Goal: Task Accomplishment & Management: Complete application form

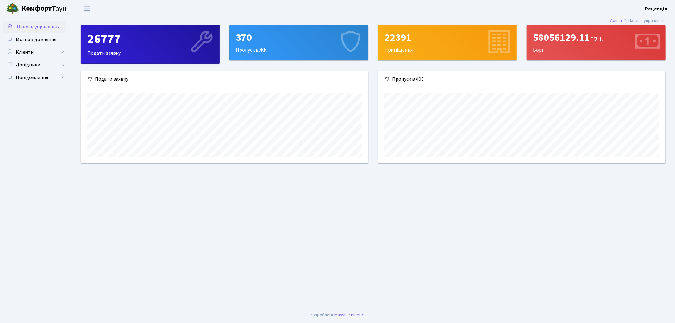
scroll to position [91, 287]
click at [33, 50] on link "Клієнти" at bounding box center [34, 52] width 63 height 13
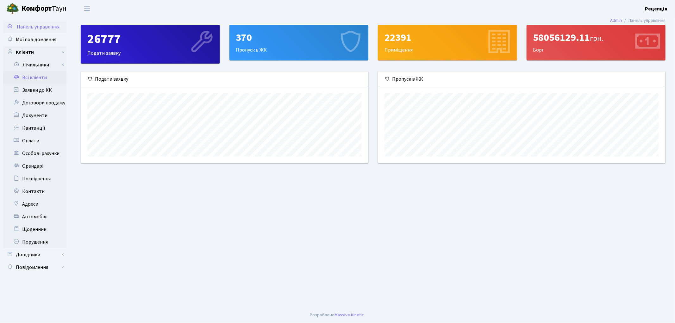
click at [37, 76] on link "Всі клієнти" at bounding box center [34, 77] width 63 height 13
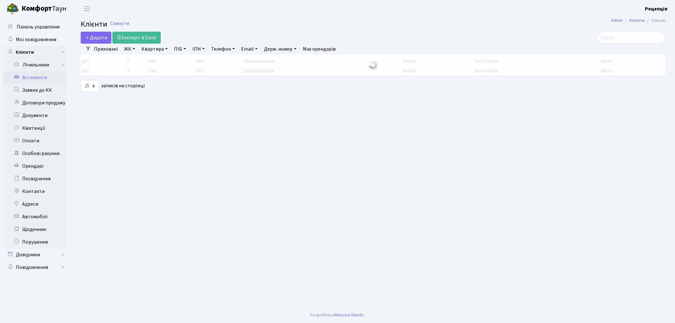
select select "25"
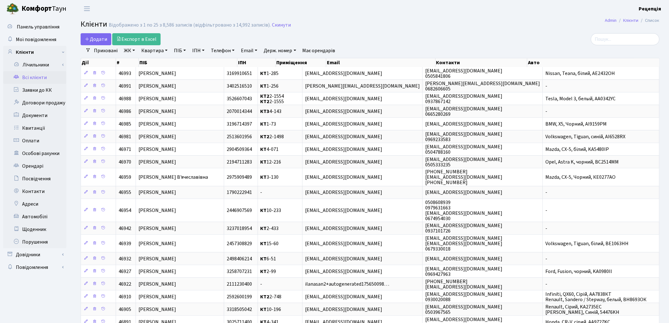
drag, startPoint x: 92, startPoint y: 337, endPoint x: 495, endPoint y: 24, distance: 509.7
click at [495, 24] on h2 "Клієнти Відображено з 1 по 25 з 8,586 записів (відфільтровано з 14,992 записів)…" at bounding box center [370, 25] width 579 height 11
click at [367, 37] on div "Додати Експорт в Excel" at bounding box center [272, 39] width 383 height 12
click at [43, 90] on link "Заявки до КК" at bounding box center [34, 90] width 63 height 13
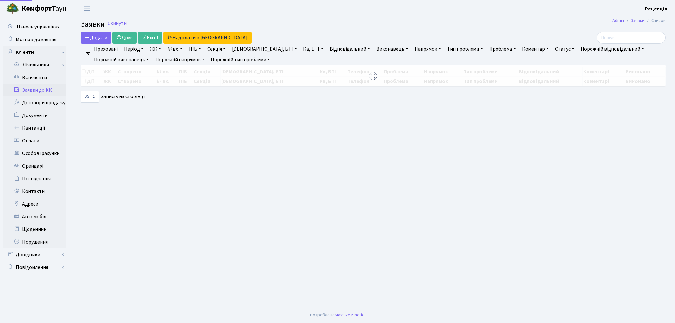
select select "25"
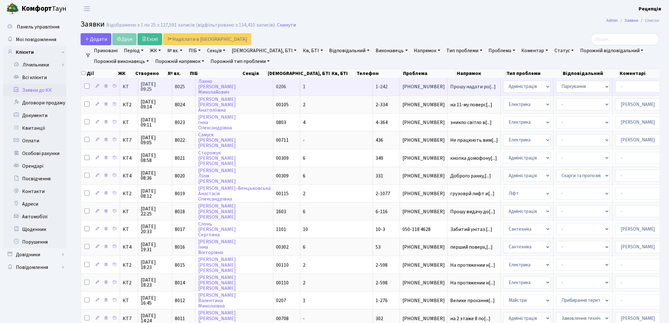
click at [300, 82] on td "1" at bounding box center [336, 86] width 73 height 17
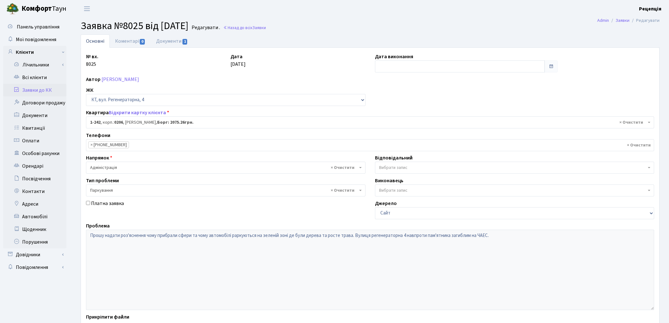
select select "242"
select select "66"
click at [188, 44] on link "Документи 1" at bounding box center [172, 40] width 42 height 13
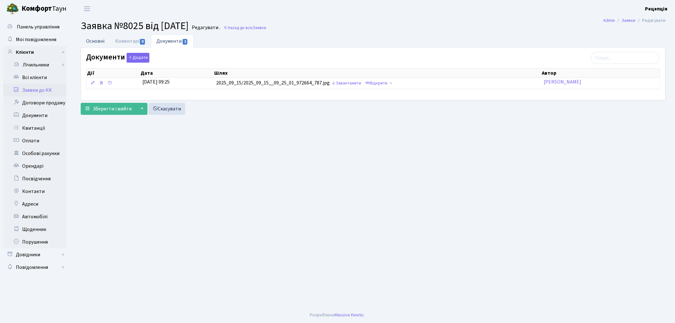
click at [99, 40] on link "Основні" at bounding box center [95, 40] width 29 height 13
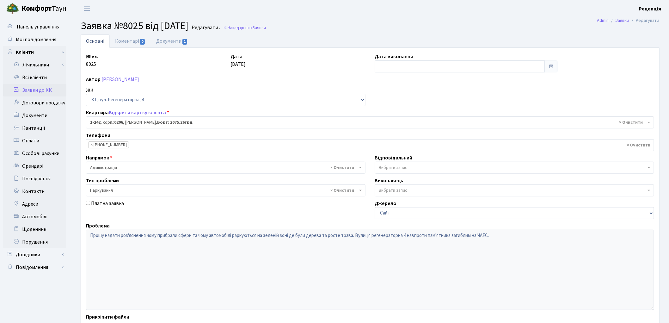
click at [40, 90] on link "Заявки до КК" at bounding box center [34, 90] width 63 height 13
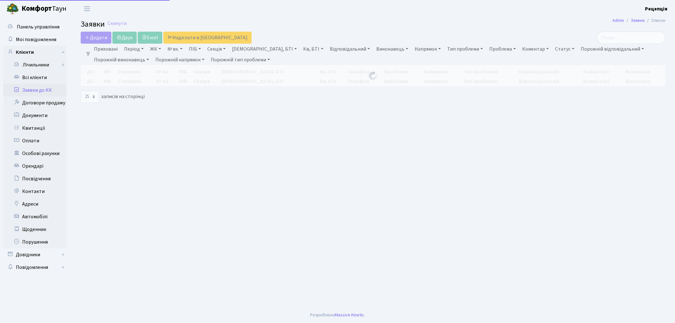
select select "25"
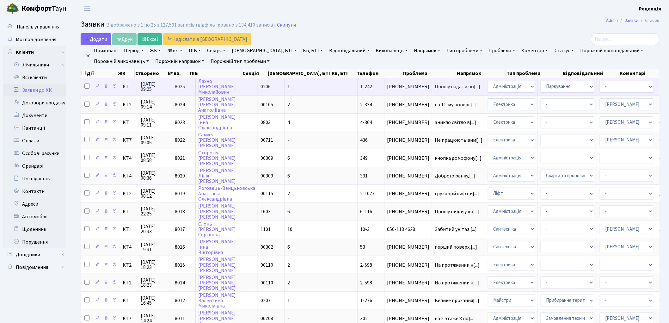
click at [360, 87] on span "1-242" at bounding box center [366, 86] width 12 height 7
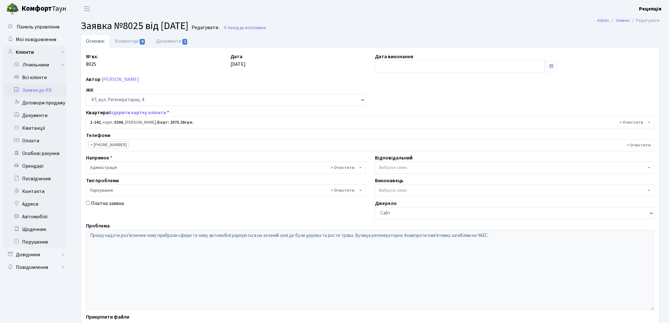
select select "242"
select select "66"
click at [46, 88] on link "Заявки до КК" at bounding box center [34, 90] width 63 height 13
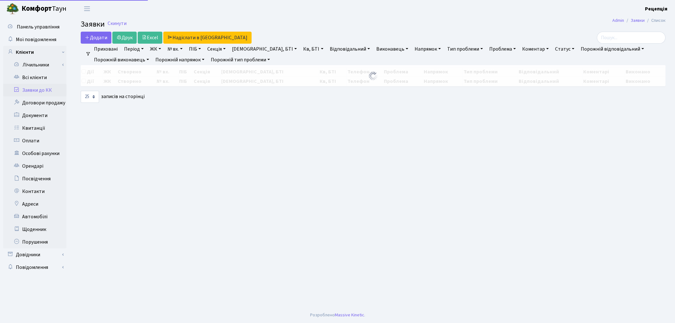
select select "25"
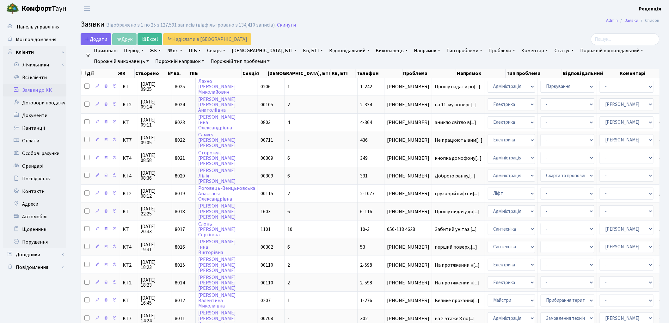
click at [150, 52] on link "ЖК" at bounding box center [155, 50] width 16 height 11
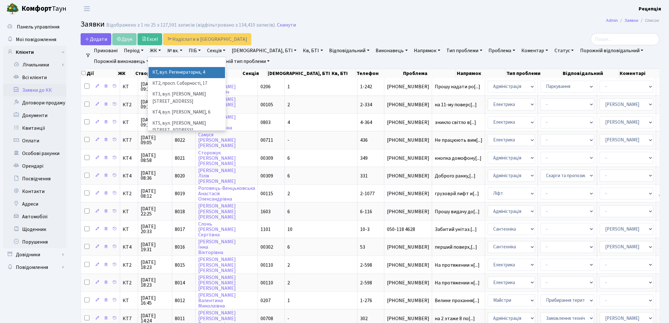
click at [173, 71] on li "КТ, вул. Регенераторна, 4" at bounding box center [187, 72] width 77 height 11
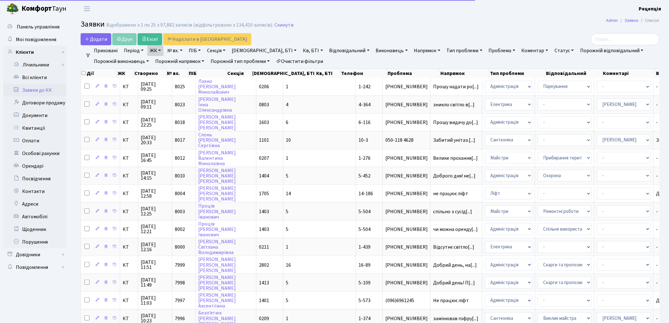
click at [300, 50] on link "Кв, БТІ" at bounding box center [312, 50] width 25 height 11
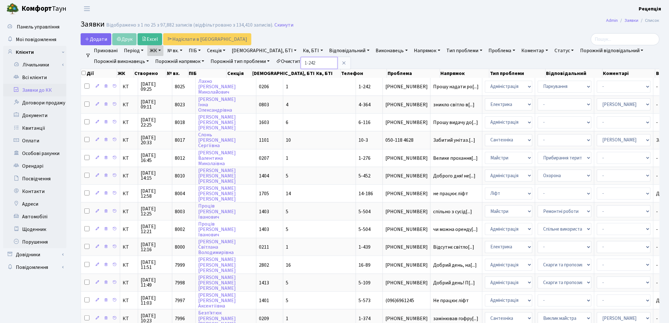
type input "1-242"
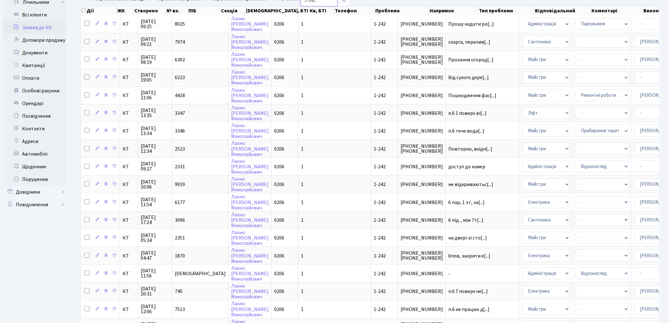
scroll to position [62, 0]
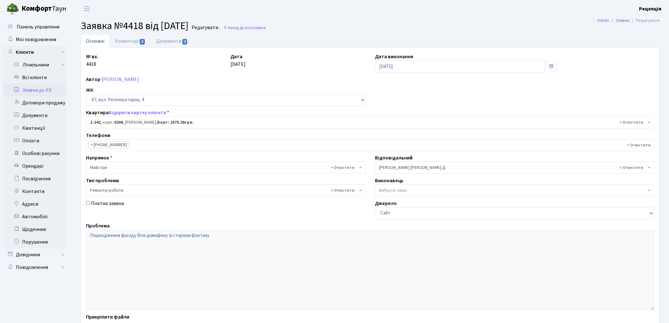
select select "242"
select select "62"
click at [122, 44] on link "Коментарі 2" at bounding box center [130, 40] width 41 height 13
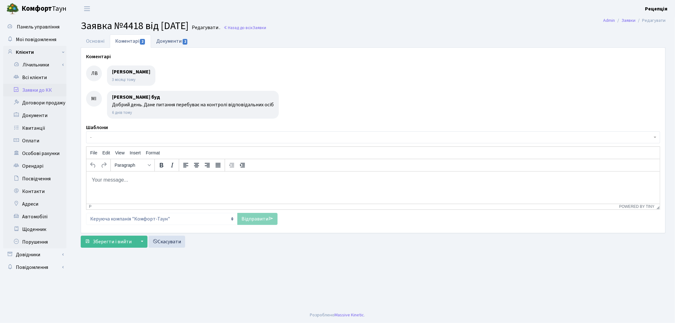
click at [165, 45] on link "Документи 2" at bounding box center [172, 40] width 42 height 13
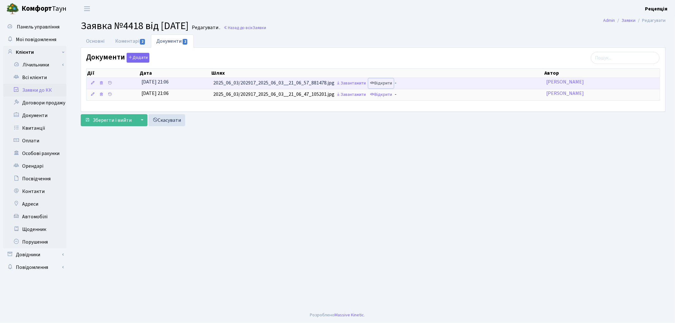
click at [384, 80] on link "Відкрити" at bounding box center [380, 83] width 25 height 10
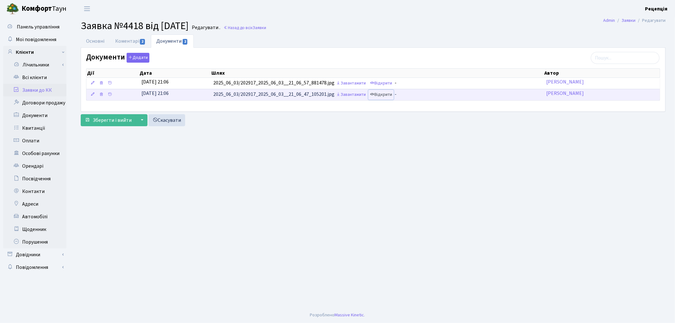
click at [381, 95] on link "Відкрити" at bounding box center [380, 95] width 25 height 10
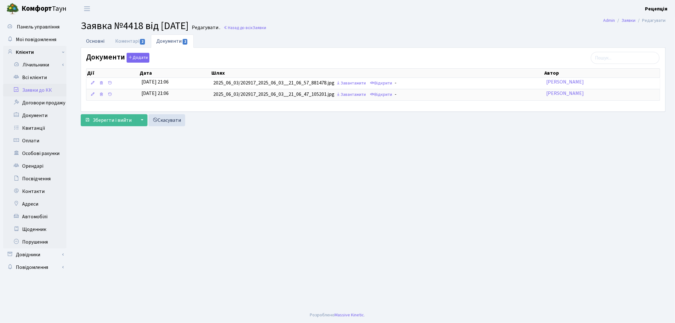
click at [91, 39] on link "Основні" at bounding box center [95, 40] width 29 height 13
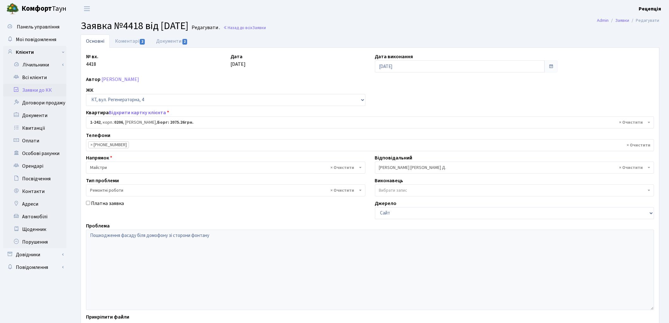
click at [61, 90] on link "Заявки до КК" at bounding box center [34, 90] width 63 height 13
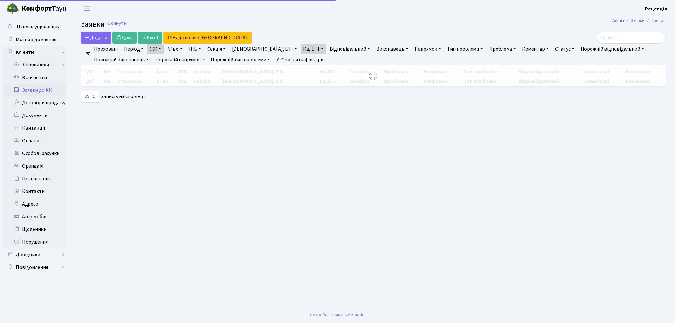
select select "25"
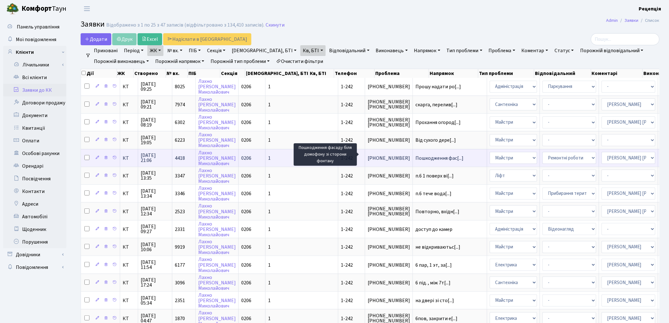
click at [416, 156] on span "Пошкодження фас[...]" at bounding box center [440, 158] width 48 height 7
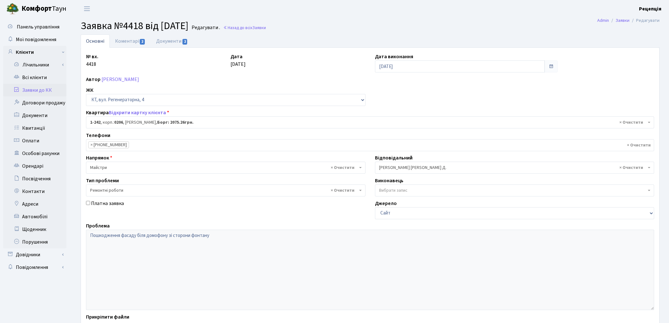
select select "242"
select select "62"
click at [32, 72] on link "Всі клієнти" at bounding box center [34, 77] width 63 height 13
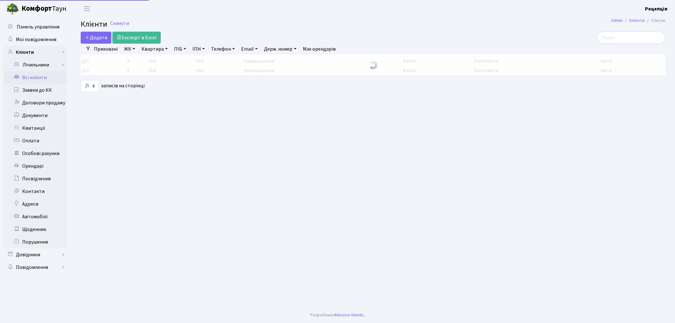
select select "25"
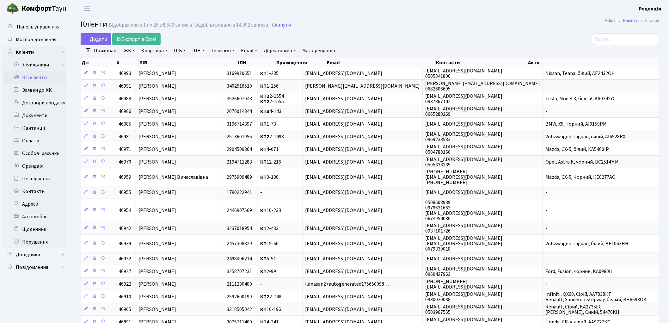
click at [129, 49] on link "ЖК" at bounding box center [129, 50] width 16 height 11
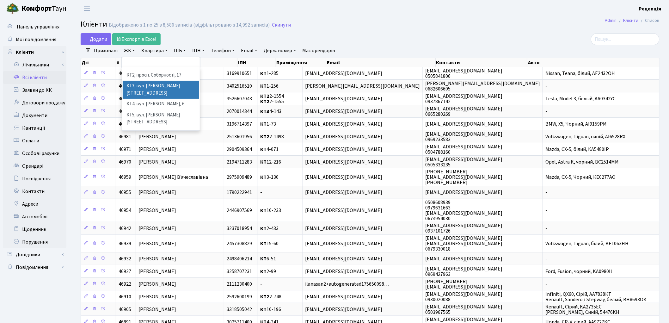
scroll to position [13, 0]
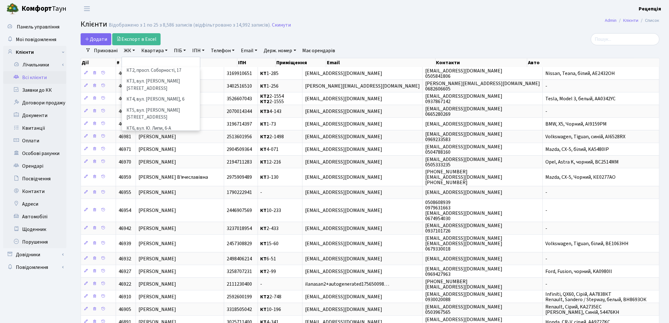
click at [171, 134] on li "КТ7, вул. [PERSON_NAME][STREET_ADDRESS]" at bounding box center [161, 143] width 77 height 18
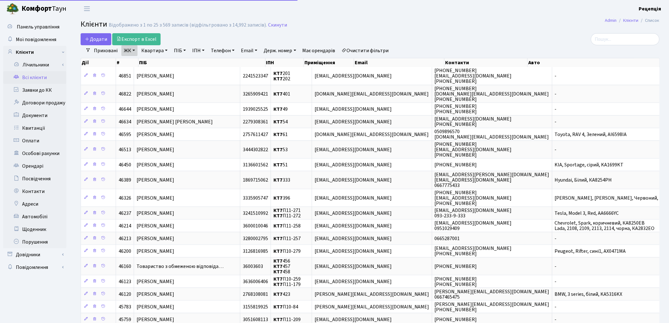
click at [149, 49] on link "Квартира" at bounding box center [154, 50] width 31 height 11
type input "82"
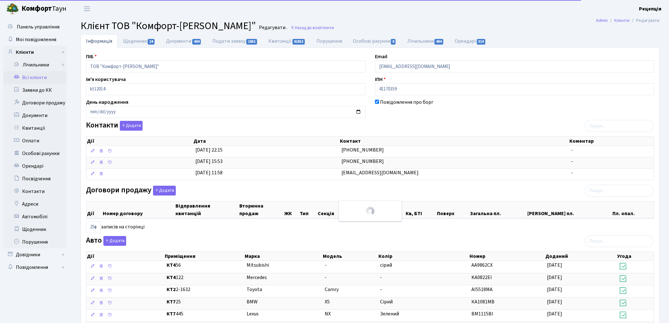
select select "25"
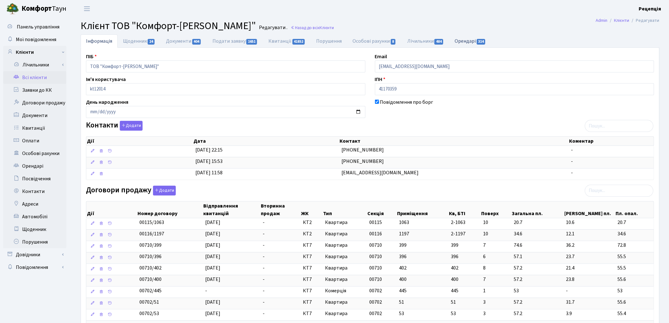
click at [474, 41] on link "Орендарі 314" at bounding box center [470, 40] width 42 height 13
select select "25"
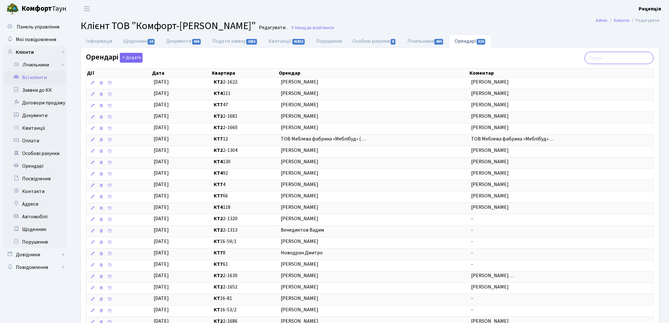
click at [606, 59] on input "search" at bounding box center [619, 58] width 69 height 12
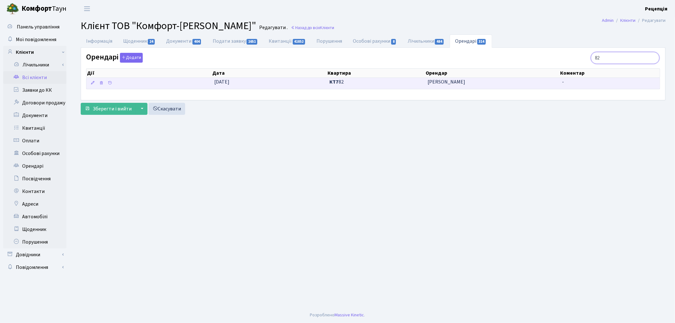
type input "82"
click at [396, 84] on span "КТ7 82" at bounding box center [375, 81] width 93 height 7
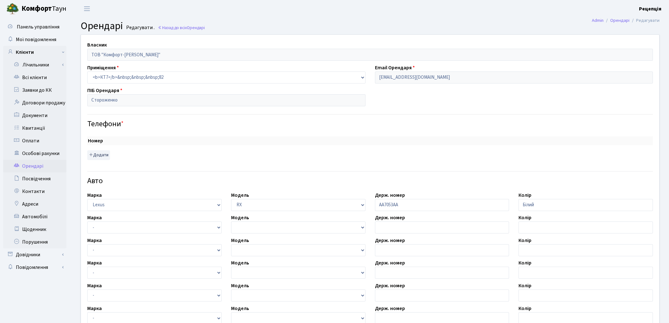
select select "1284"
checkbox input "true"
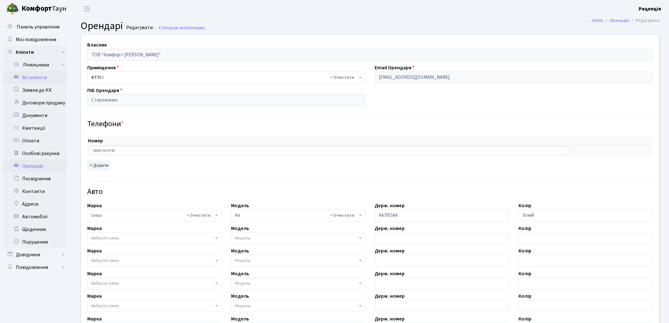
click at [23, 77] on link "Всі клієнти" at bounding box center [34, 77] width 63 height 13
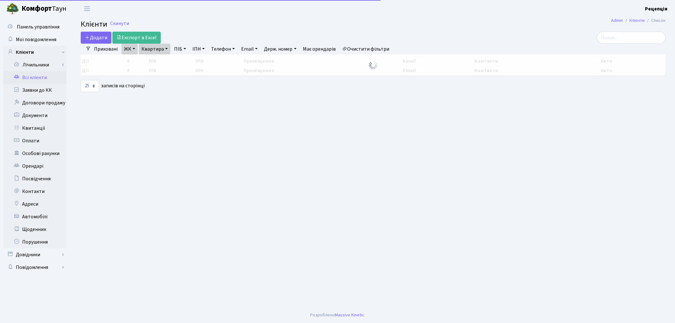
select select "25"
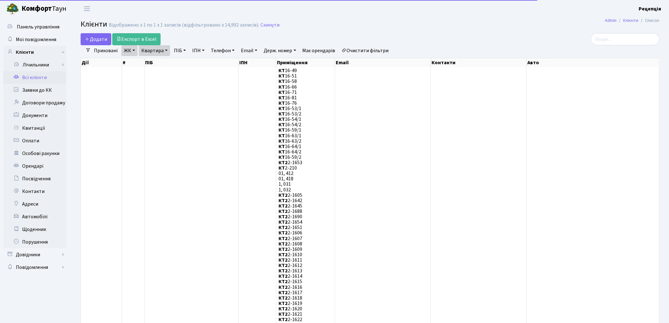
click at [372, 53] on link "Очистити фільтри" at bounding box center [365, 50] width 52 height 11
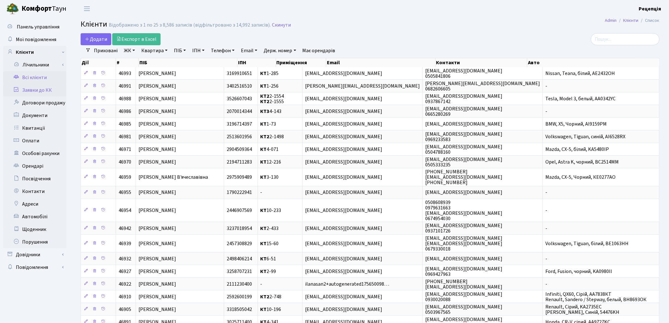
click at [21, 92] on link "Заявки до КК" at bounding box center [34, 90] width 63 height 13
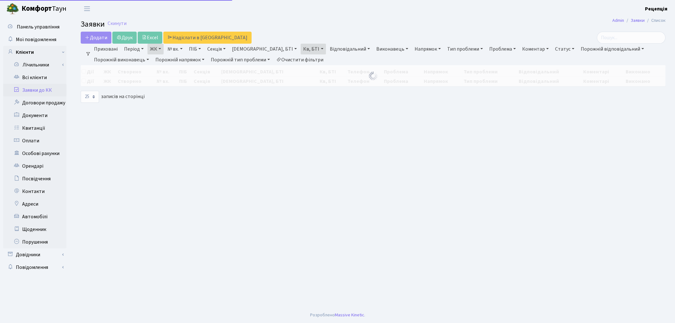
select select "25"
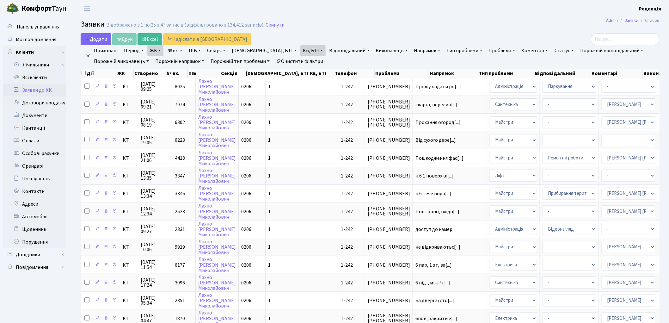
click at [316, 60] on link "Очистити фільтри" at bounding box center [300, 61] width 52 height 11
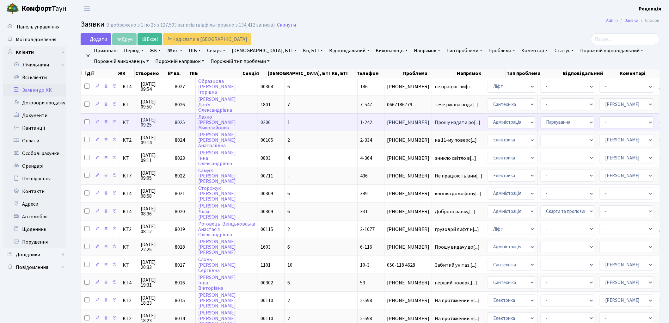
click at [290, 121] on td "1" at bounding box center [321, 122] width 73 height 18
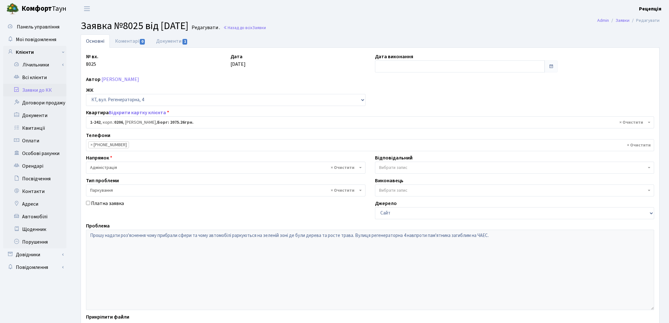
select select "242"
select select "66"
click at [160, 43] on link "Документи 1" at bounding box center [172, 40] width 42 height 13
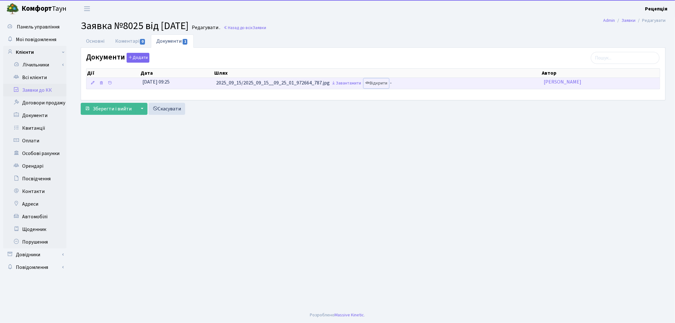
click at [387, 83] on link "Відкрити" at bounding box center [375, 83] width 25 height 10
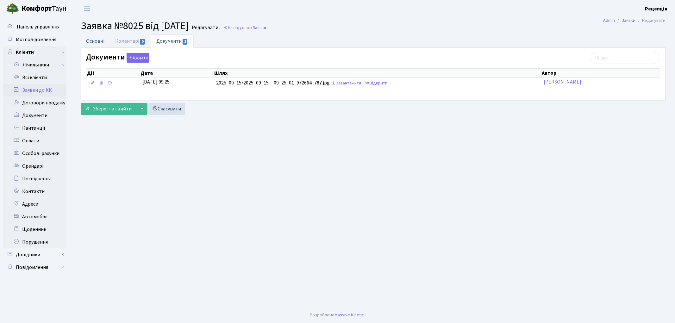
click at [90, 41] on link "Основні" at bounding box center [95, 40] width 29 height 13
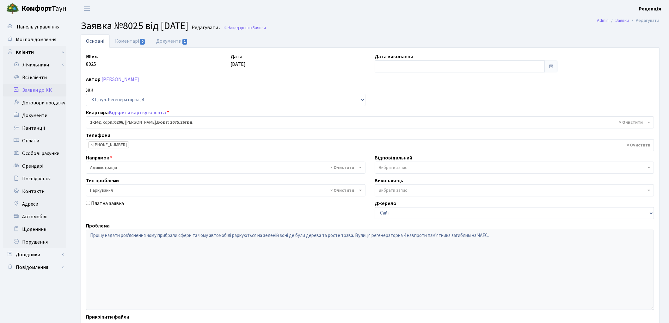
click at [36, 91] on link "Заявки до КК" at bounding box center [34, 90] width 63 height 13
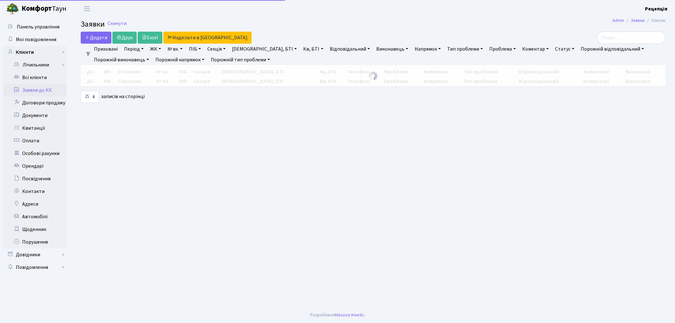
select select "25"
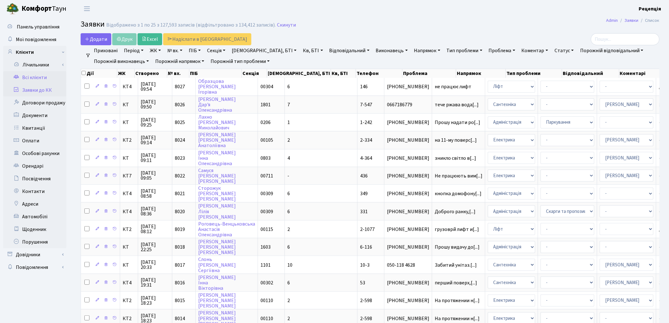
click at [35, 76] on link "Всі клієнти" at bounding box center [34, 77] width 63 height 13
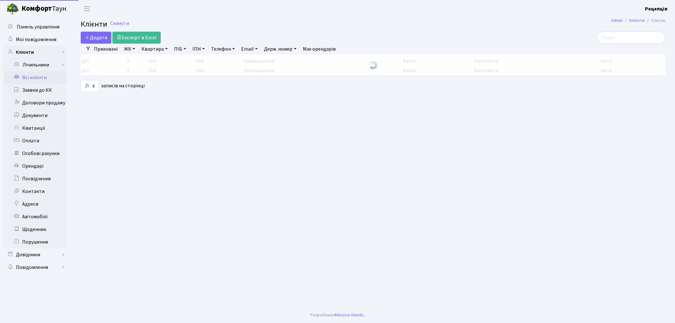
select select "25"
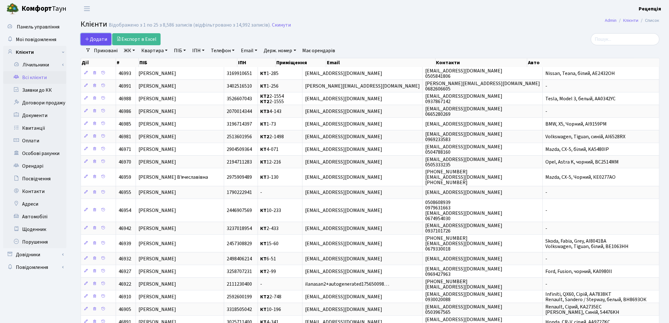
click at [96, 39] on span "Додати" at bounding box center [96, 39] width 22 height 7
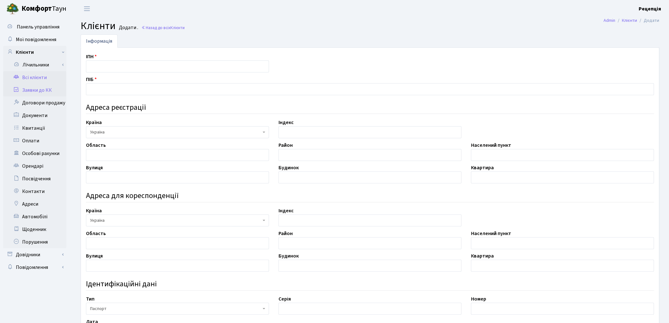
click at [42, 91] on link "Заявки до КК" at bounding box center [34, 90] width 63 height 13
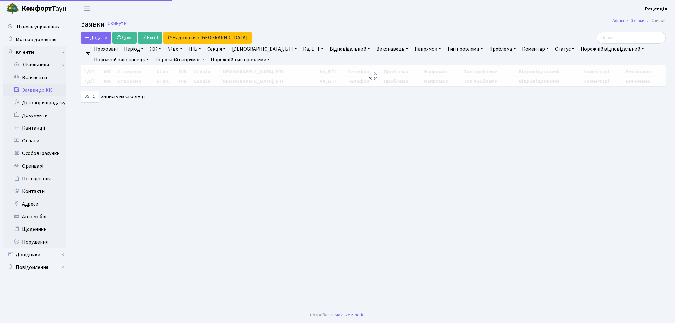
select select "25"
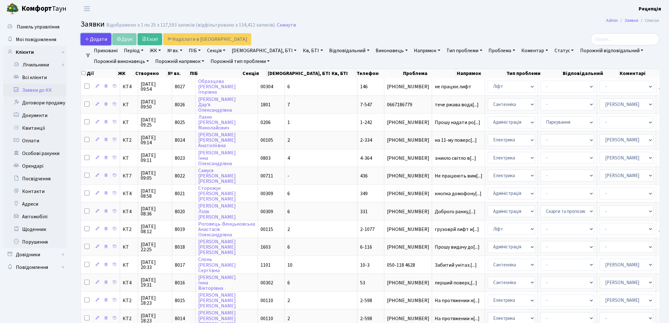
click at [96, 36] on span "Додати" at bounding box center [96, 39] width 22 height 7
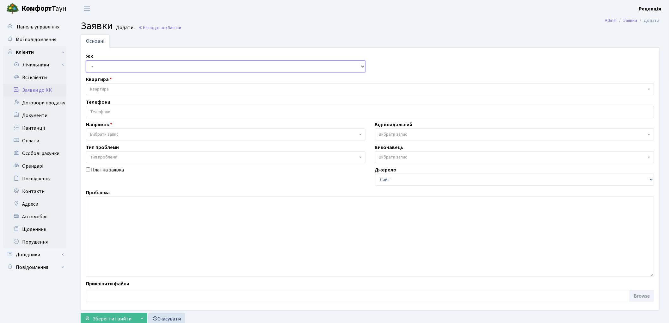
click at [110, 65] on select "- КТ, вул. Регенераторна, 4 КТ2, просп. [STREET_ADDRESS] [STREET_ADDRESS] [PERS…" at bounding box center [226, 66] width 280 height 12
select select "271"
click at [86, 60] on select "- КТ, вул. Регенераторна, 4 КТ2, просп. [STREET_ADDRESS] [STREET_ADDRESS] [PERS…" at bounding box center [226, 66] width 280 height 12
select select
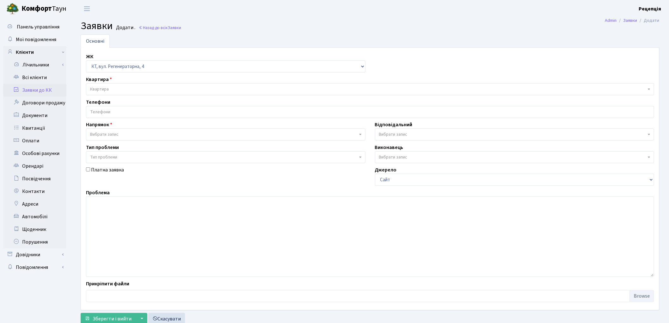
click at [109, 85] on span "Квартира" at bounding box center [370, 89] width 568 height 12
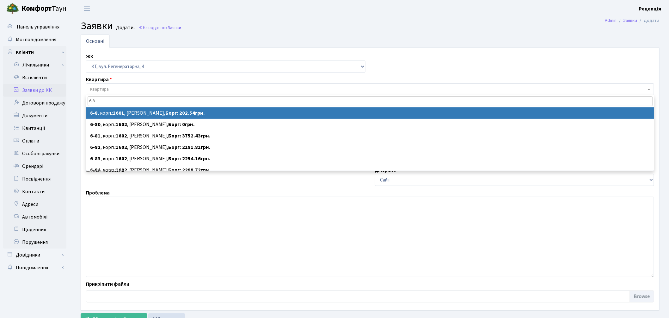
type input "6-8"
select select
select select "5188"
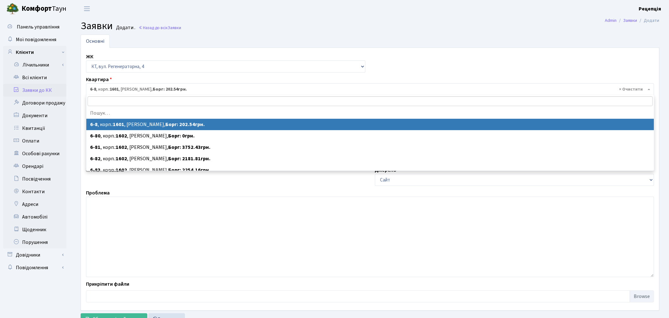
click at [135, 90] on span "× 6-8 , корп.: 1601 , [PERSON_NAME], Борг: 202.54грн." at bounding box center [368, 89] width 556 height 6
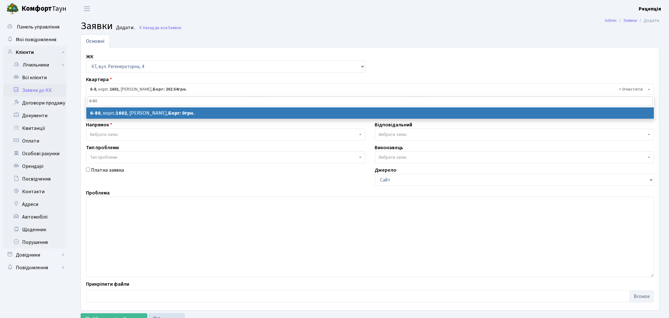
type input "6-80"
select select
select select "5305"
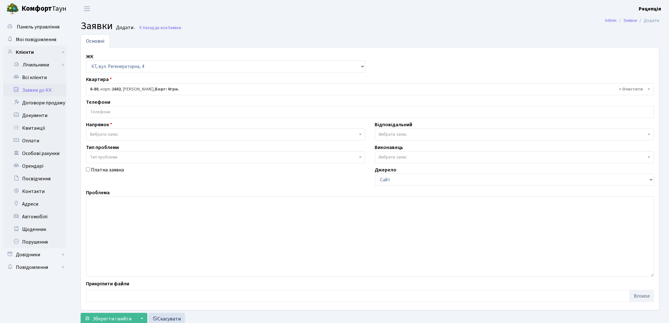
click at [112, 113] on input "search" at bounding box center [370, 111] width 568 height 11
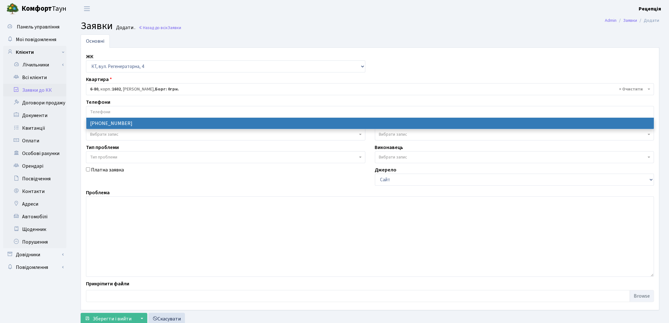
select select "17408"
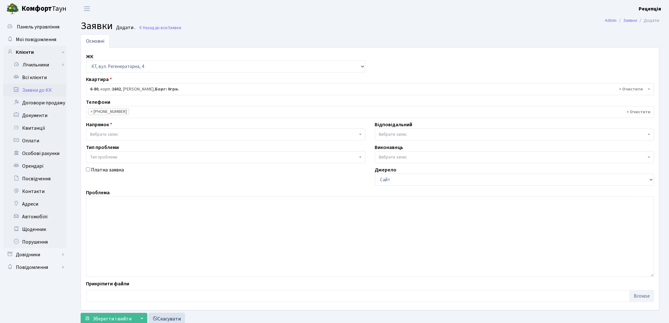
click at [116, 131] on span "Вибрати запис" at bounding box center [104, 134] width 28 height 6
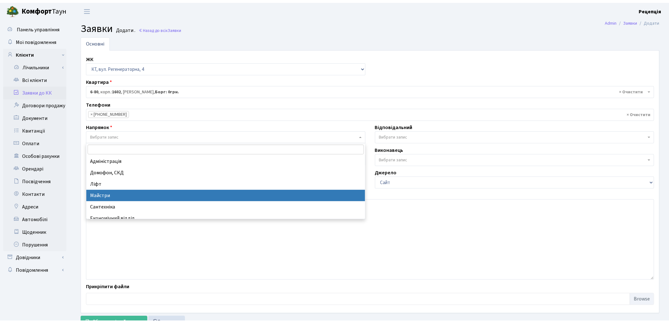
scroll to position [35, 0]
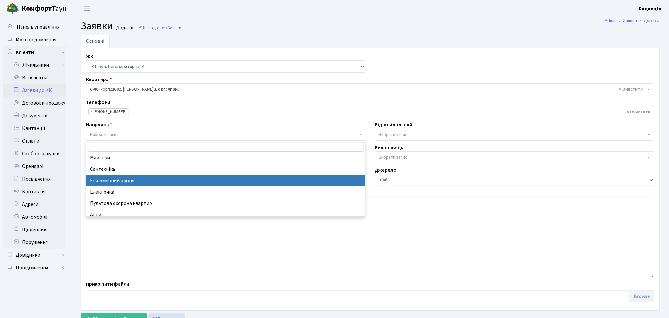
select select "9"
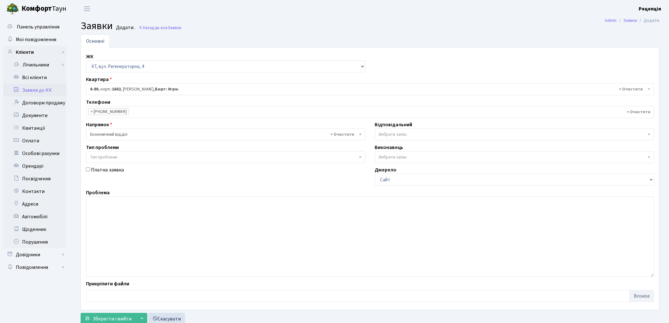
click at [101, 150] on label "Тип проблеми" at bounding box center [102, 148] width 33 height 8
click at [104, 157] on span "Тип проблеми" at bounding box center [103, 157] width 27 height 6
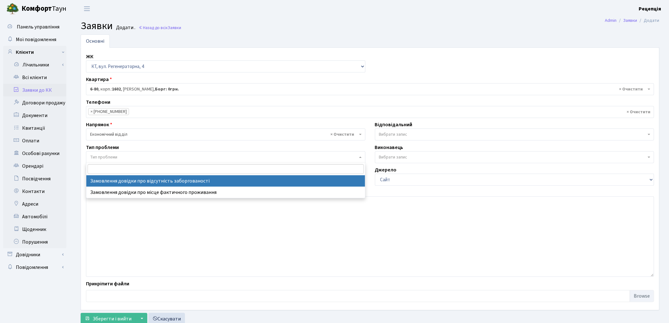
select select "35"
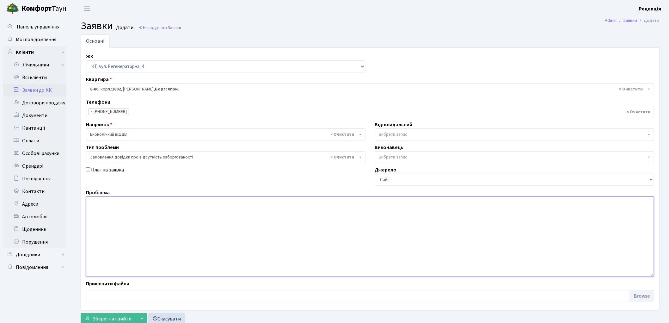
click at [125, 206] on textarea at bounding box center [370, 236] width 568 height 80
type textarea "н"
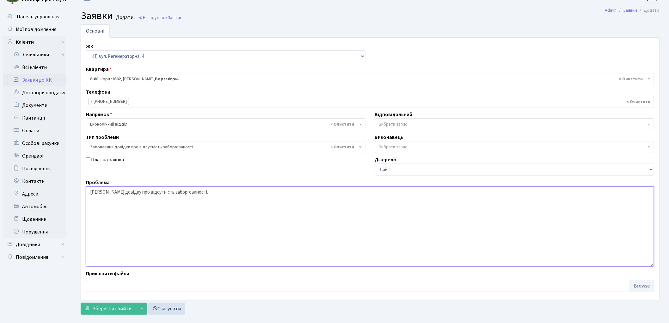
scroll to position [21, 0]
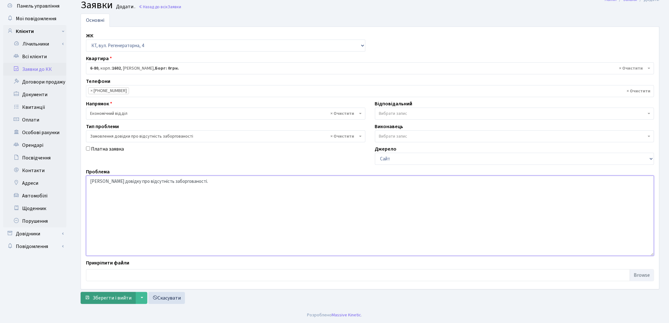
type textarea "[PERSON_NAME] довідку про відсутність заборгованості."
click at [103, 299] on span "Зберегти і вийти" at bounding box center [112, 297] width 39 height 7
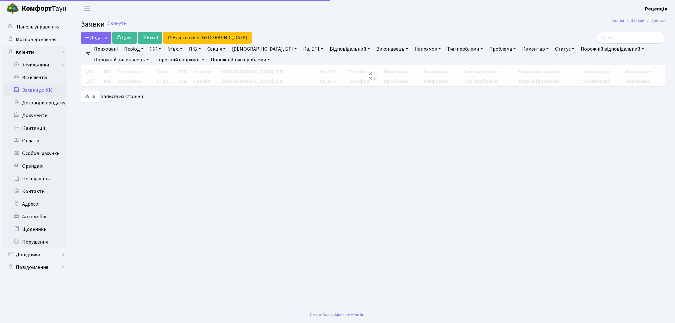
select select "25"
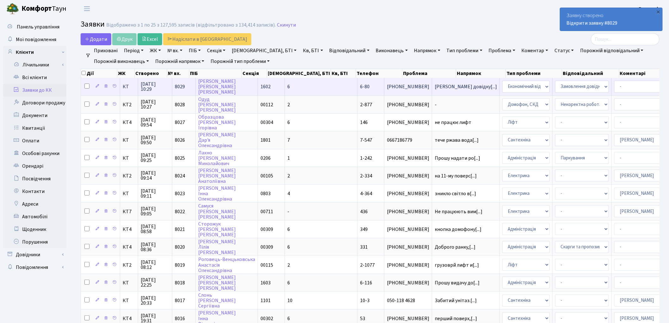
click at [358, 89] on td "6-80" at bounding box center [371, 86] width 27 height 17
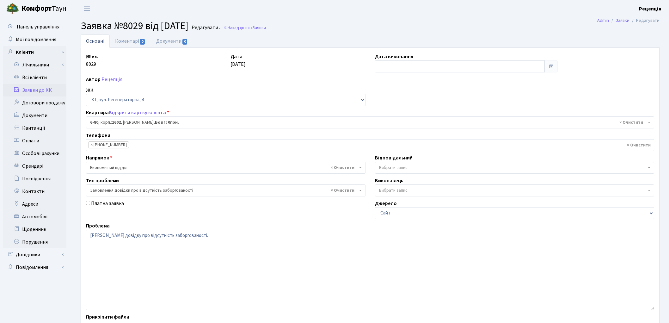
select select "5305"
select select "35"
click at [178, 41] on link "Документи 0" at bounding box center [172, 40] width 42 height 13
select select "25"
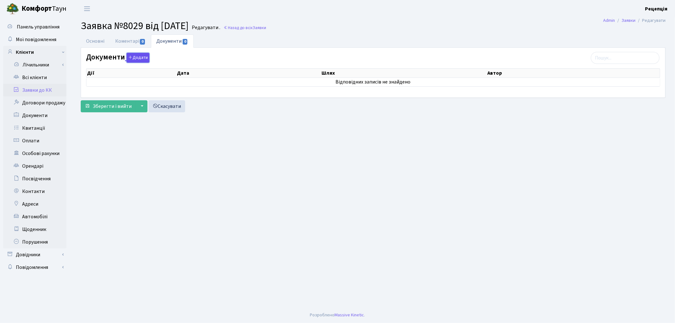
click at [136, 59] on button "Додати" at bounding box center [138, 58] width 23 height 10
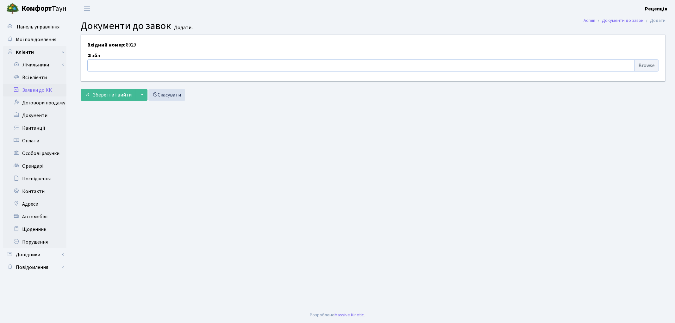
click at [638, 63] on input "file" at bounding box center [372, 65] width 571 height 12
type input "C:\fakepath\сканирование0656.pdf"
click at [112, 94] on span "Зберегти і вийти" at bounding box center [112, 94] width 39 height 7
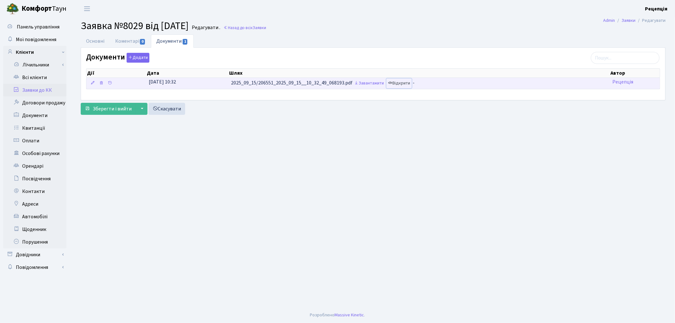
click at [400, 83] on link "Відкрити" at bounding box center [398, 83] width 25 height 10
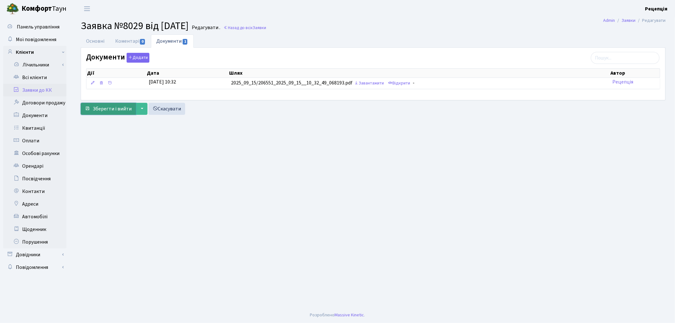
click at [116, 113] on button "Зберегти і вийти" at bounding box center [108, 109] width 55 height 12
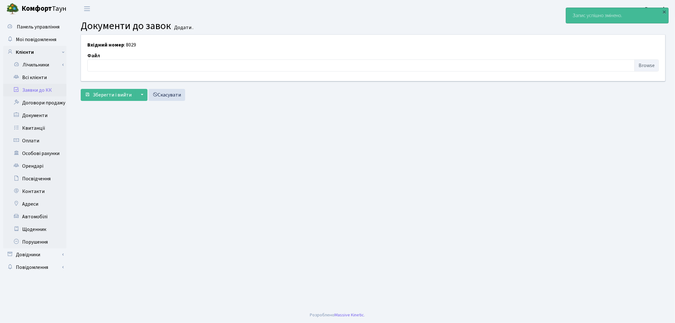
click at [44, 90] on link "Заявки до КК" at bounding box center [34, 90] width 63 height 13
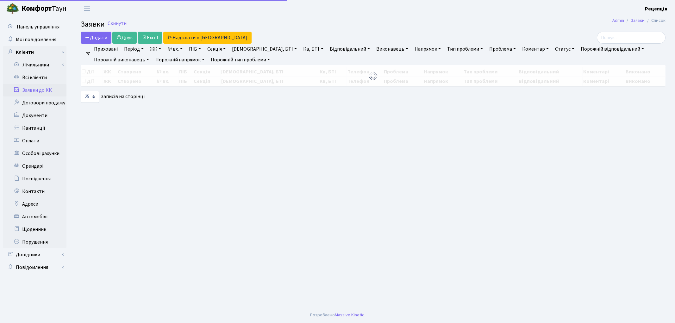
select select "25"
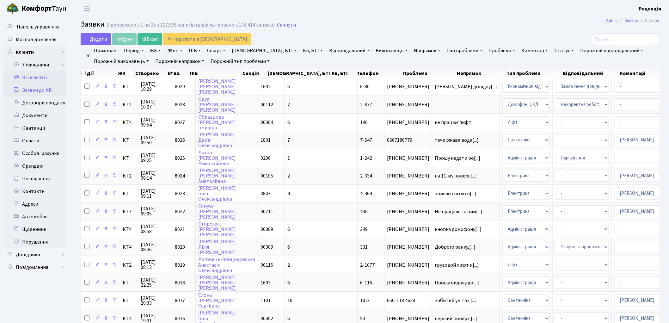
click at [31, 79] on link "Всі клієнти" at bounding box center [34, 77] width 63 height 13
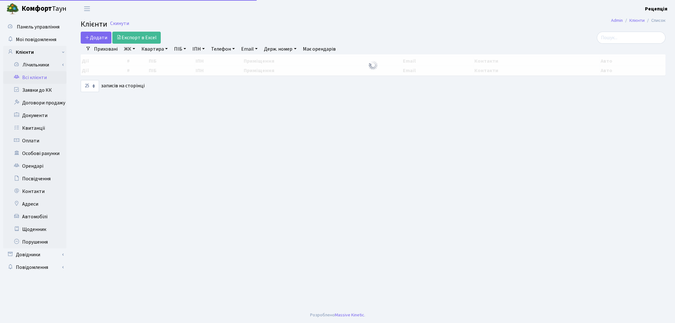
select select "25"
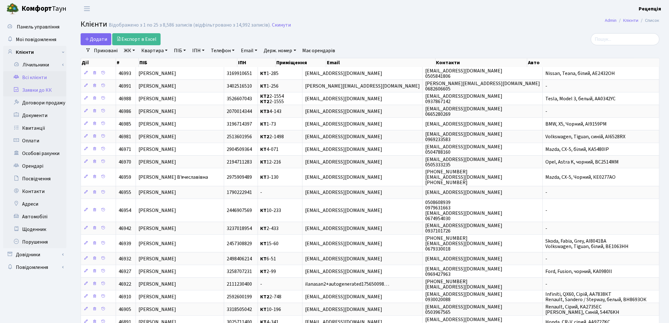
click at [27, 92] on link "Заявки до КК" at bounding box center [34, 90] width 63 height 13
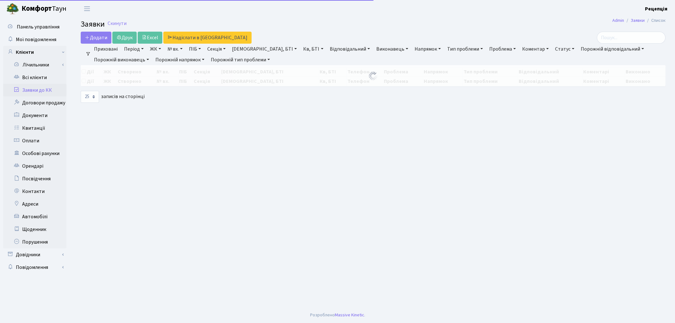
select select "25"
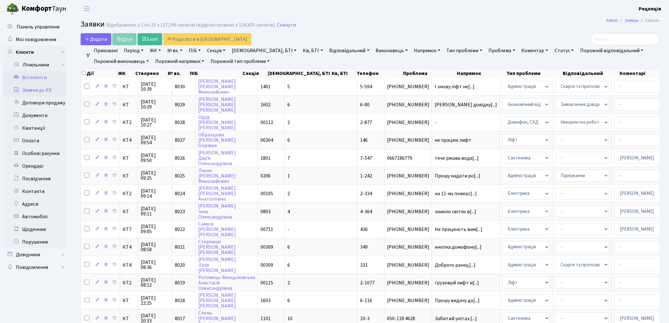
click at [43, 75] on link "Всі клієнти" at bounding box center [34, 77] width 63 height 13
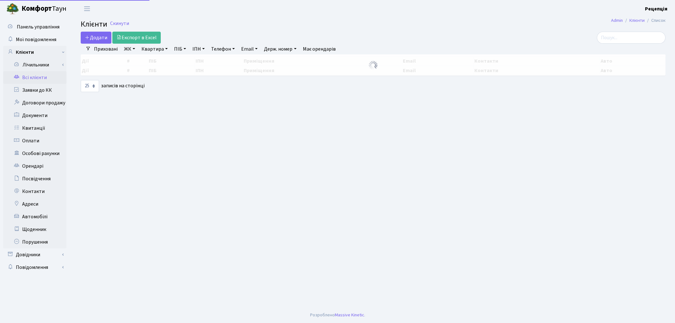
select select "25"
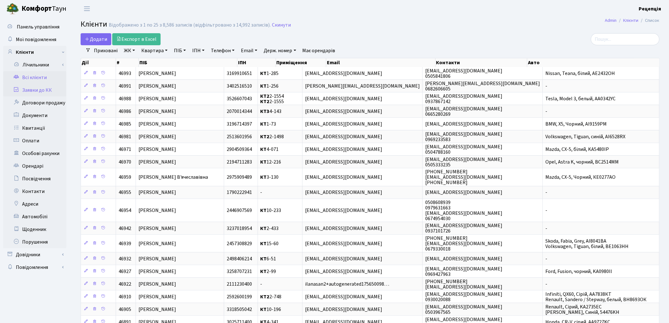
click at [56, 87] on link "Заявки до КК" at bounding box center [34, 90] width 63 height 13
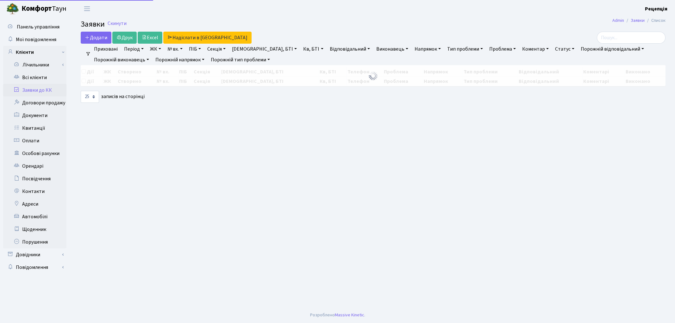
select select "25"
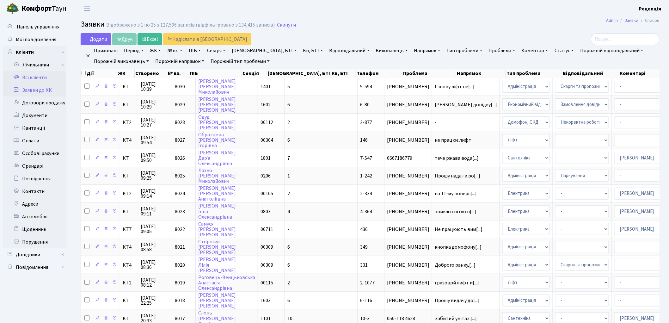
click at [45, 77] on link "Всі клієнти" at bounding box center [34, 77] width 63 height 13
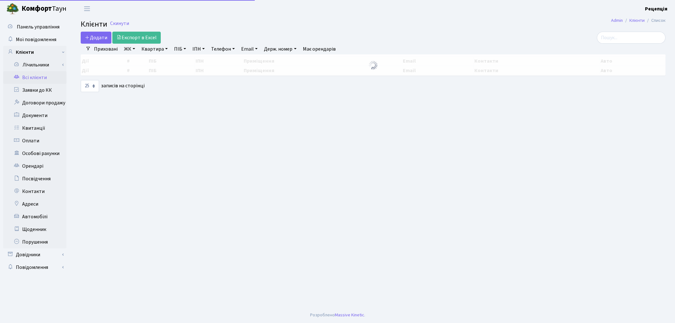
select select "25"
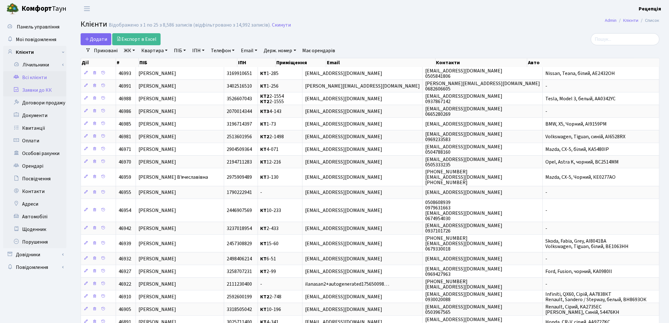
click at [45, 85] on link "Заявки до КК" at bounding box center [34, 90] width 63 height 13
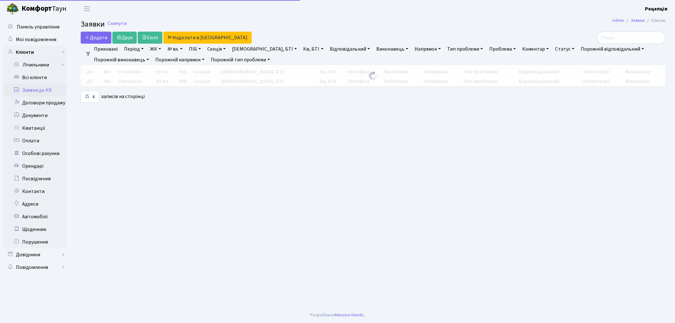
select select "25"
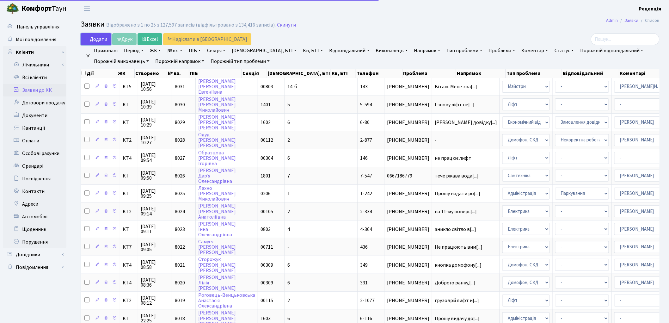
click at [94, 37] on span "Додати" at bounding box center [96, 39] width 22 height 7
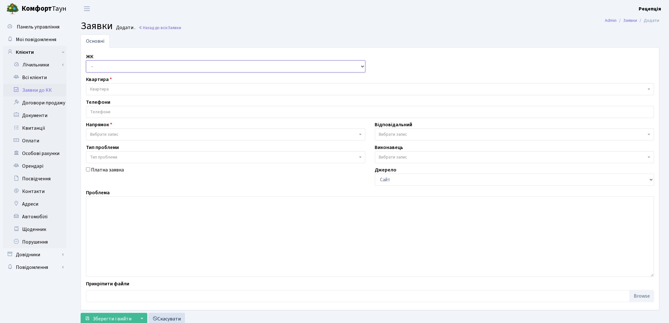
click at [108, 68] on select "- КТ, вул. Регенераторна, 4 КТ2, просп. [STREET_ADDRESS] [STREET_ADDRESS] [PERS…" at bounding box center [226, 66] width 280 height 12
select select "271"
click at [86, 60] on select "- КТ, вул. Регенераторна, 4 КТ2, просп. [STREET_ADDRESS] [STREET_ADDRESS] [PERS…" at bounding box center [226, 66] width 280 height 12
select select
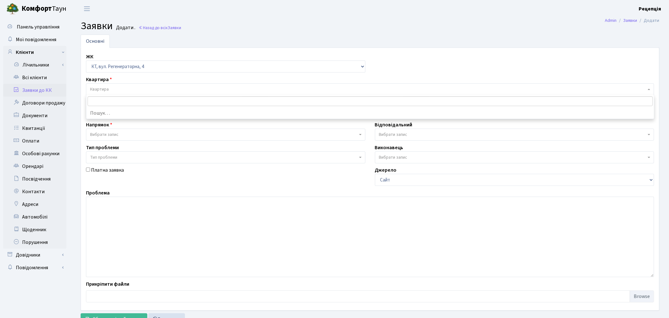
click at [111, 84] on span "Квартира" at bounding box center [370, 89] width 568 height 12
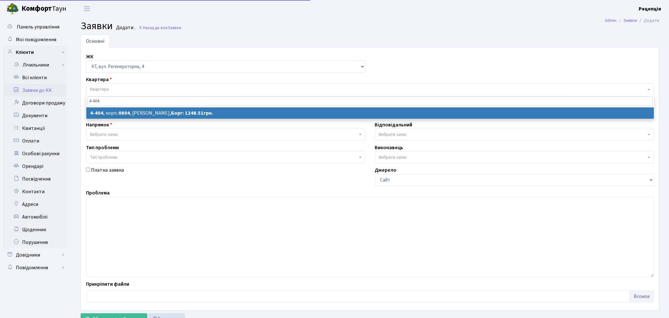
type input "4-404"
select select
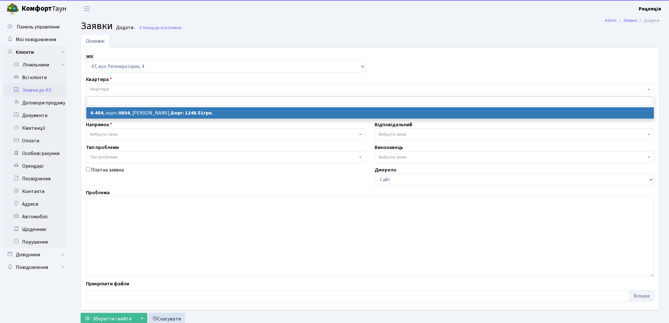
select select "1863"
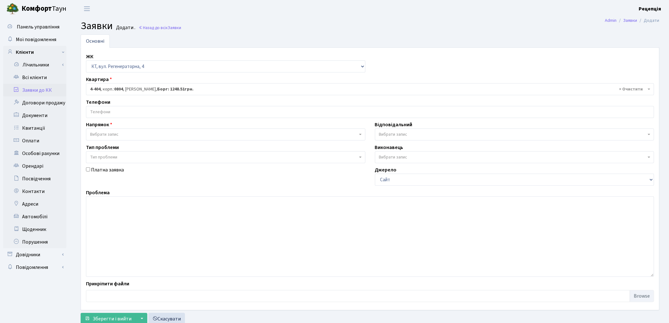
click at [109, 111] on input "search" at bounding box center [370, 111] width 568 height 11
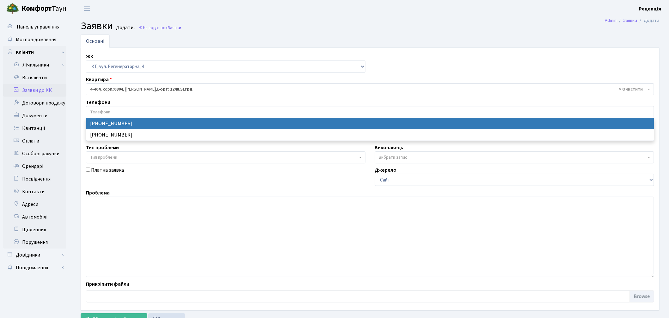
select select "107857"
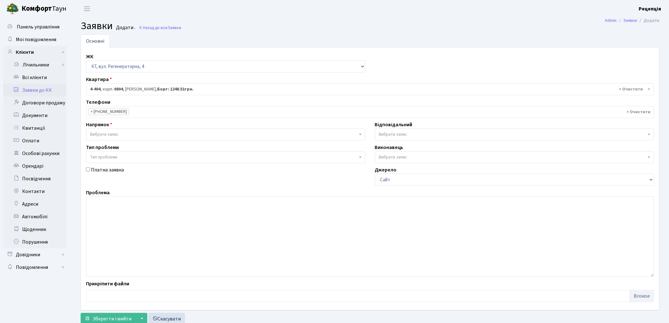
click at [120, 130] on span "Вибрати запис" at bounding box center [226, 134] width 280 height 12
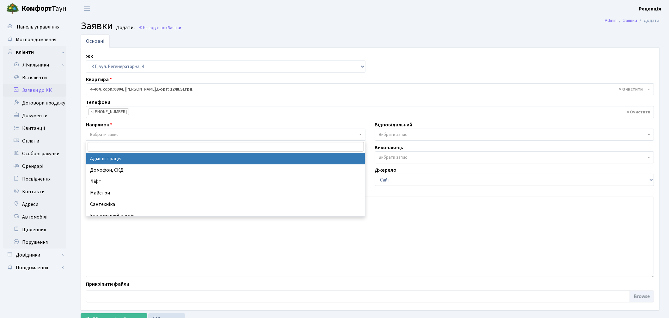
select select "5"
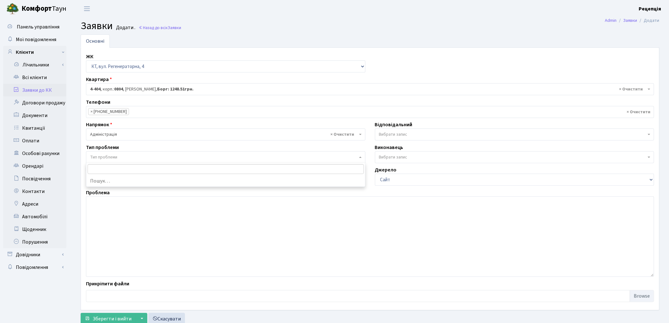
click at [116, 156] on span "Тип проблеми" at bounding box center [103, 157] width 27 height 6
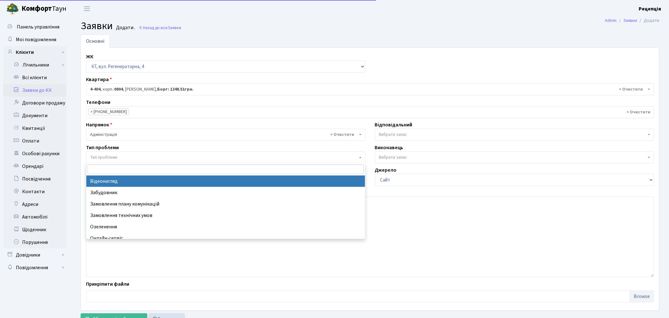
select select "45"
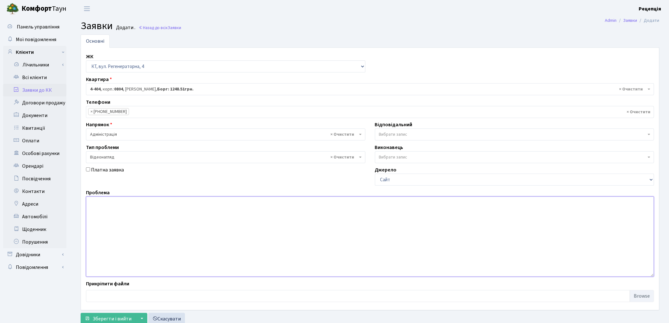
click at [124, 220] on textarea at bounding box center [370, 236] width 568 height 80
type textarea "Надати відеоспостереження нападу собаки"
click at [116, 316] on span "Зберегти і вийти" at bounding box center [112, 318] width 39 height 7
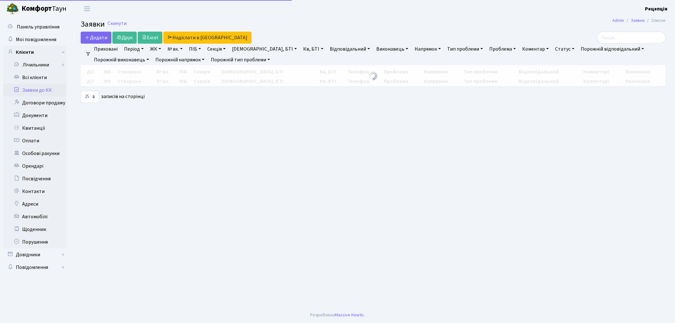
select select "25"
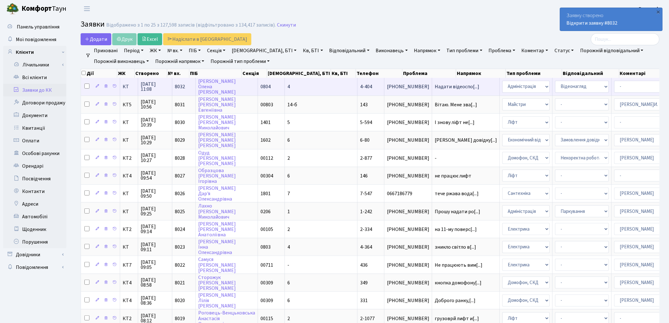
click at [275, 88] on td "0804" at bounding box center [271, 86] width 27 height 17
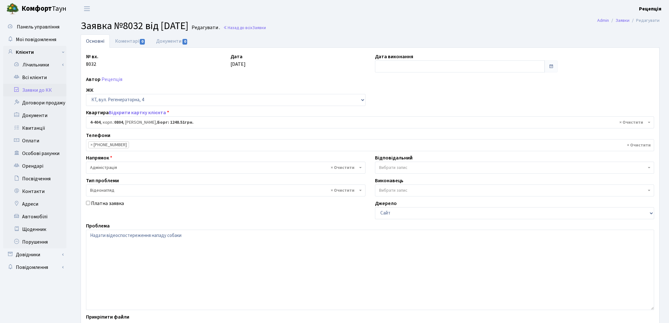
select select "1863"
select select "45"
click at [166, 236] on textarea "Надати відеоспостереження нападу собаки" at bounding box center [370, 270] width 568 height 80
click at [198, 239] on textarea "Надати відеоспостереження нападу собаки" at bounding box center [370, 270] width 568 height 80
click at [178, 235] on textarea "Надати відеоспостереження нападу собаки" at bounding box center [370, 270] width 568 height 80
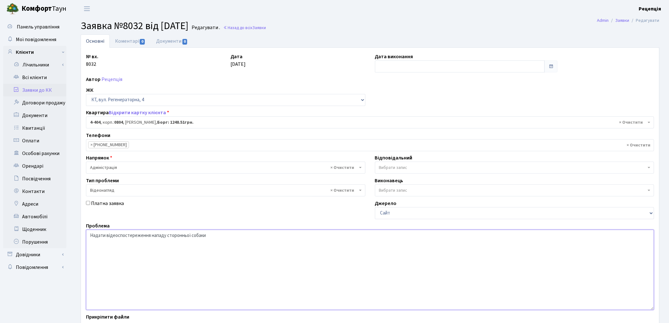
click at [216, 233] on textarea "Надати відеоспостереження нападу собаки" at bounding box center [370, 270] width 568 height 80
click at [245, 238] on textarea "Надати відеоспостереження нападу собаки" at bounding box center [370, 270] width 568 height 80
click at [304, 238] on textarea "Надати відеоспостереження нападу собаки" at bounding box center [370, 270] width 568 height 80
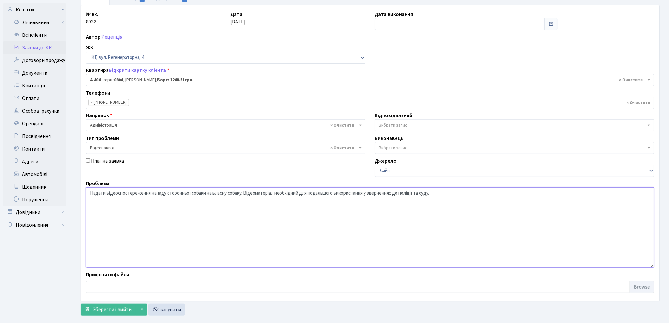
scroll to position [54, 0]
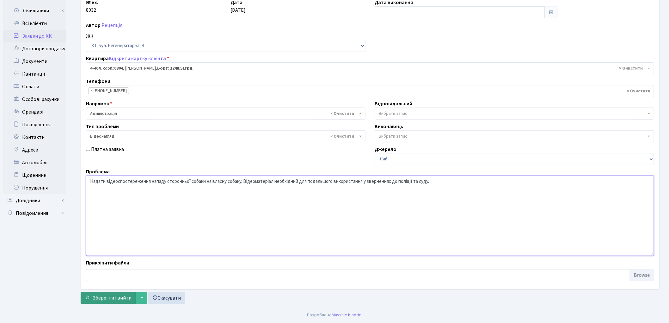
type textarea "Надати відеоспостереження нападу сторонньої собаки на власну собаку. Відеоматер…"
click at [102, 295] on span "Зберегти і вийти" at bounding box center [112, 297] width 39 height 7
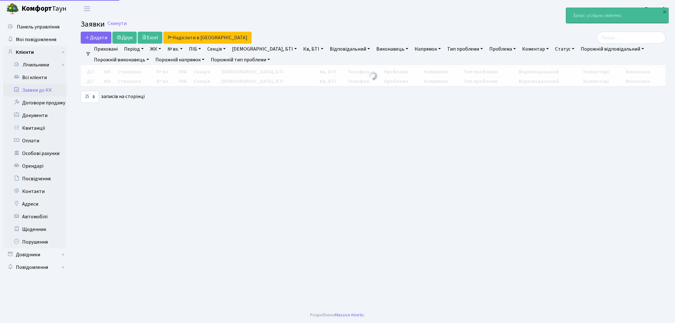
select select "25"
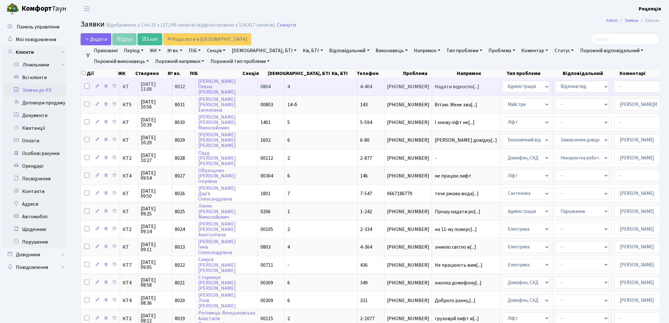
click at [253, 82] on td "[PERSON_NAME]" at bounding box center [227, 86] width 62 height 17
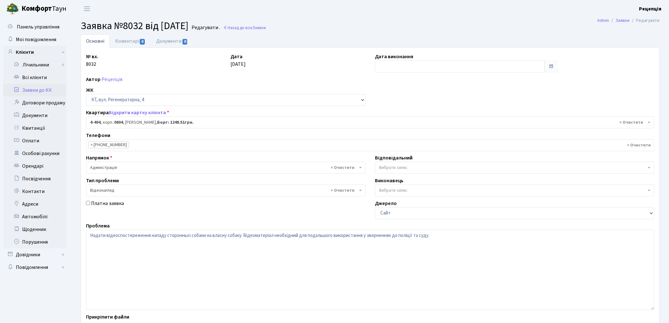
select select "1863"
select select "45"
click at [185, 45] on link "Документи 0" at bounding box center [172, 40] width 42 height 13
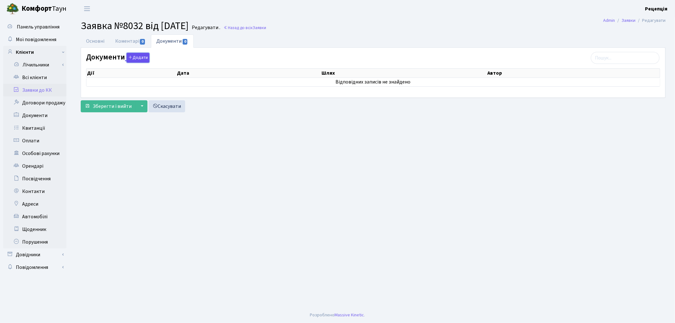
click at [134, 59] on button "Додати" at bounding box center [138, 58] width 23 height 10
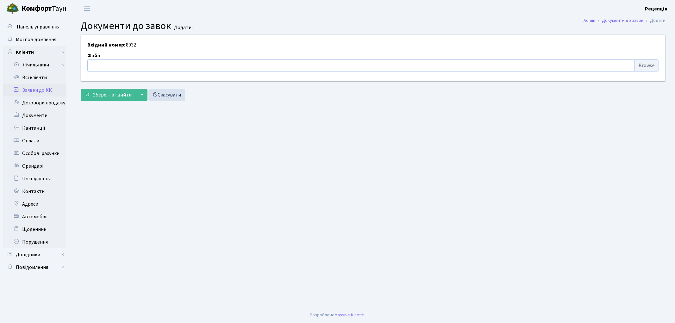
click at [638, 66] on input "file" at bounding box center [372, 65] width 571 height 12
type input "C:\fakepath\сканирование0657.pdf"
click at [100, 95] on span "Зберегти і вийти" at bounding box center [112, 94] width 39 height 7
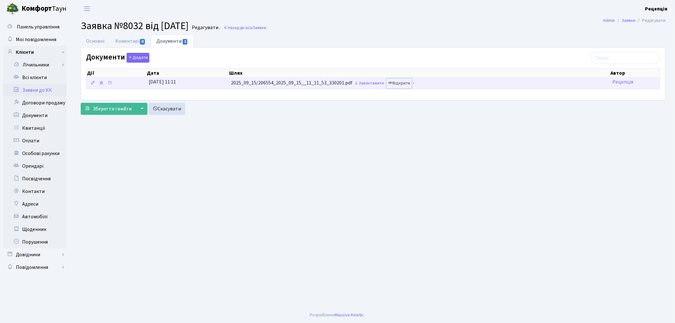
click at [405, 86] on link "Відкрити" at bounding box center [398, 83] width 25 height 10
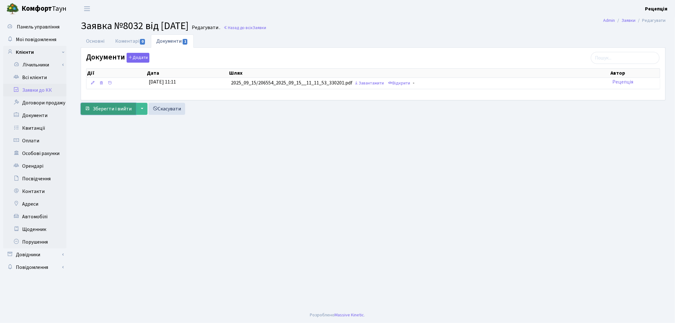
click at [103, 109] on span "Зберегти і вийти" at bounding box center [112, 108] width 39 height 7
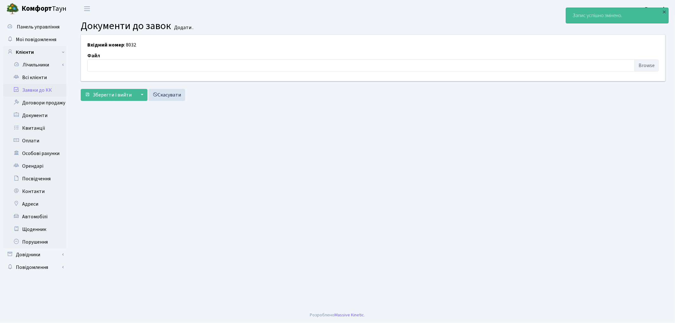
click at [46, 87] on link "Заявки до КК" at bounding box center [34, 90] width 63 height 13
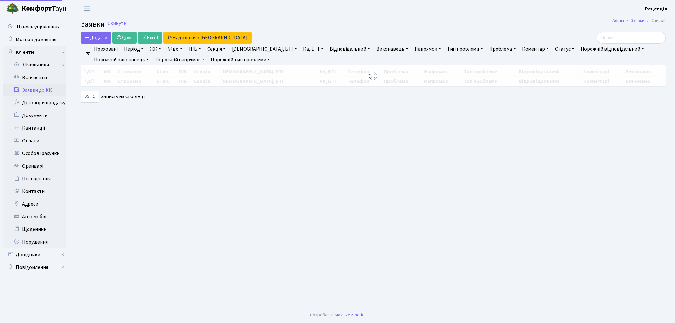
select select "25"
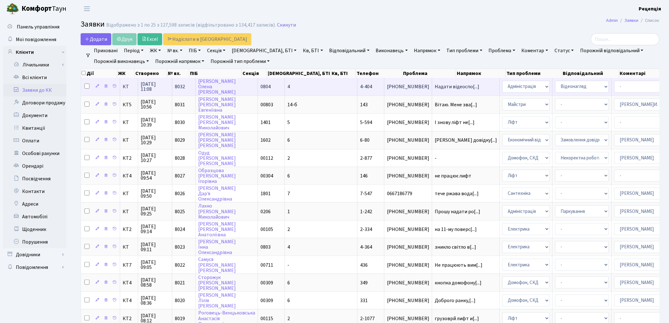
click at [258, 88] on td "0804" at bounding box center [271, 86] width 27 height 17
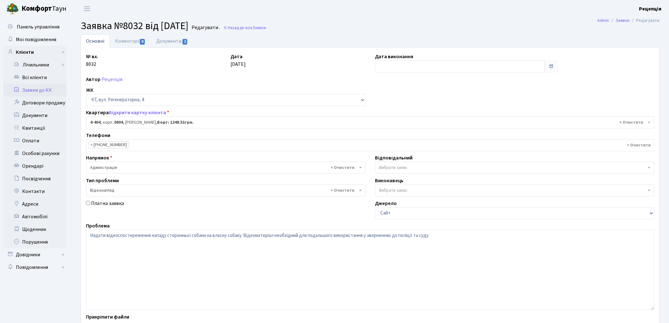
select select "1863"
select select "45"
click at [167, 36] on link "Документи 1" at bounding box center [172, 40] width 42 height 13
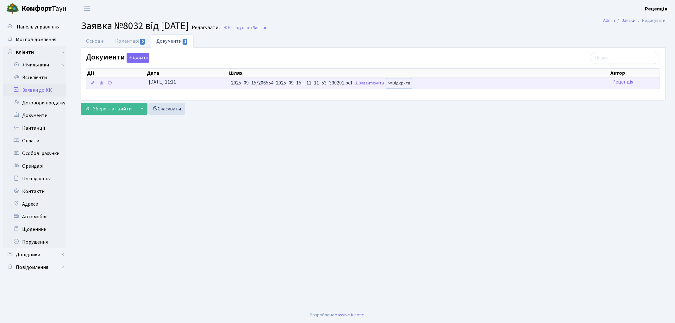
click at [406, 86] on link "Відкрити" at bounding box center [398, 83] width 25 height 10
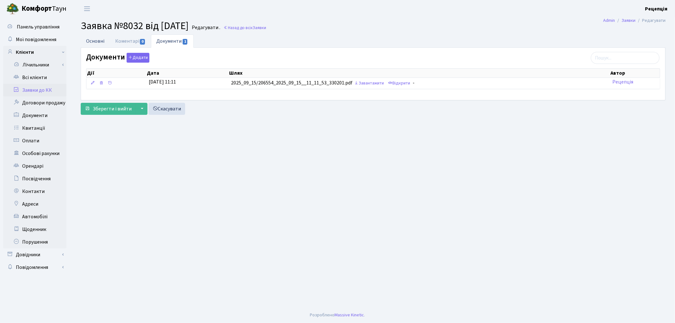
click at [91, 42] on link "Основні" at bounding box center [95, 40] width 29 height 13
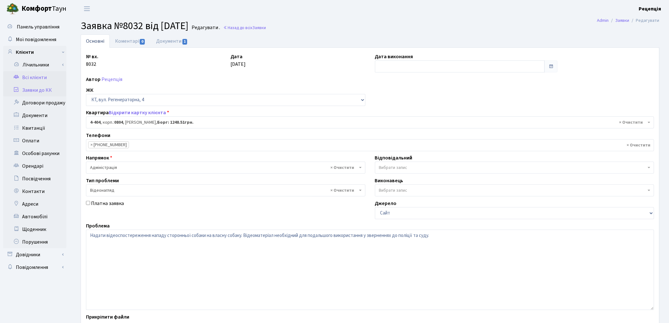
click at [45, 78] on link "Всі клієнти" at bounding box center [34, 77] width 63 height 13
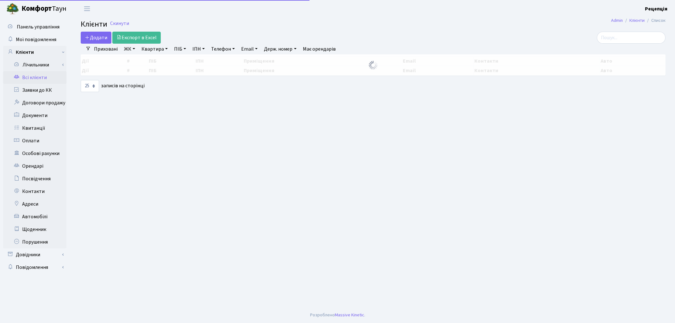
select select "25"
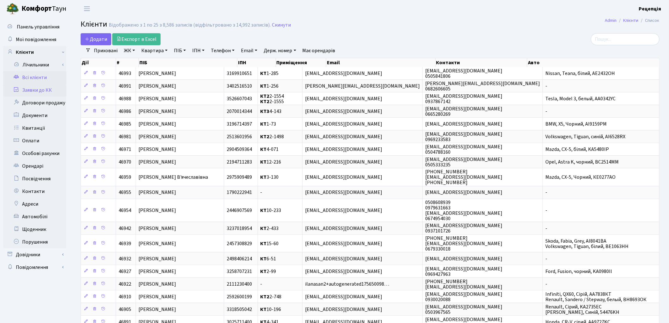
click at [46, 92] on link "Заявки до КК" at bounding box center [34, 90] width 63 height 13
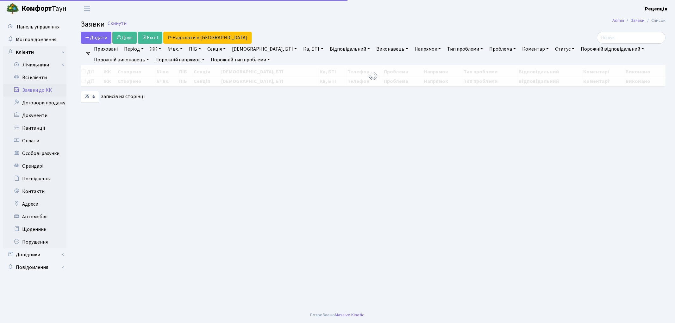
select select "25"
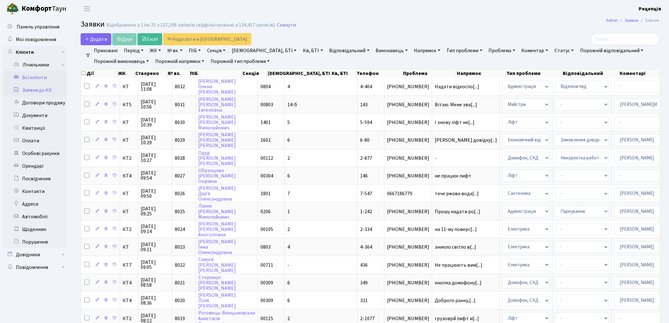
click at [29, 78] on link "Всі клієнти" at bounding box center [34, 77] width 63 height 13
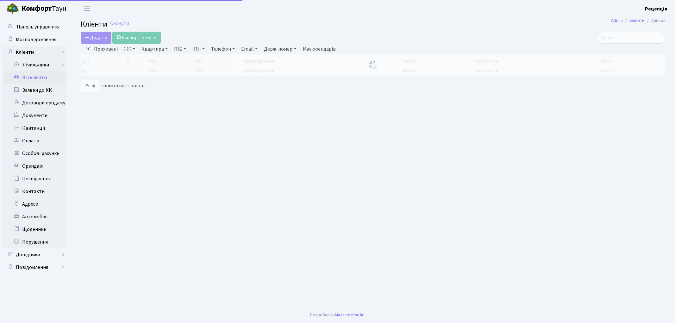
select select "25"
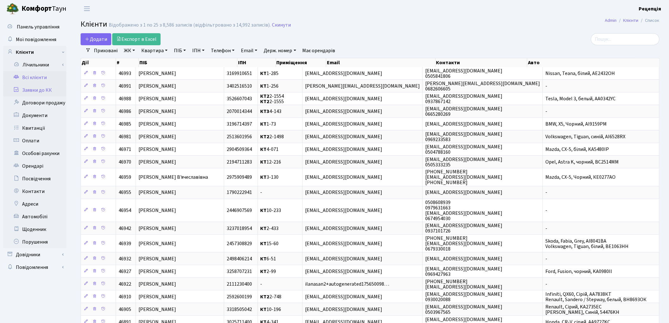
click at [34, 89] on link "Заявки до КК" at bounding box center [34, 90] width 63 height 13
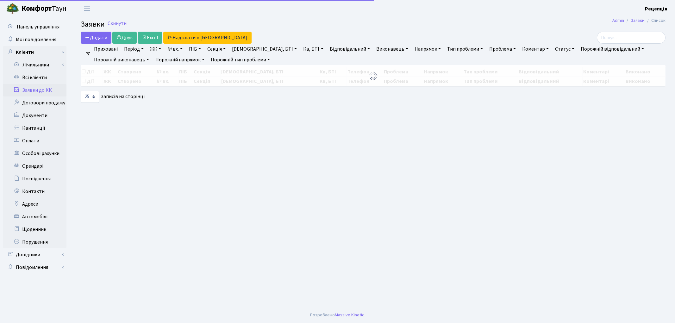
select select "25"
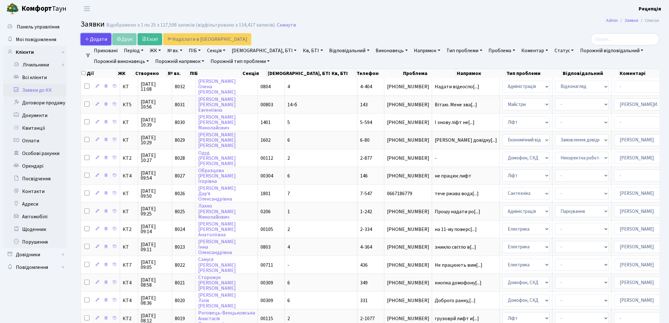
click at [83, 39] on link "Додати" at bounding box center [96, 39] width 31 height 12
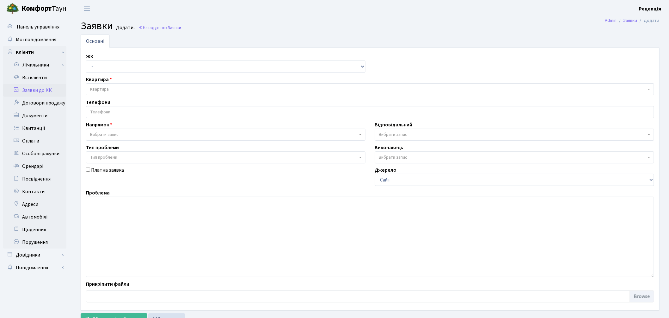
click at [107, 132] on span "Вибрати запис" at bounding box center [104, 134] width 28 height 6
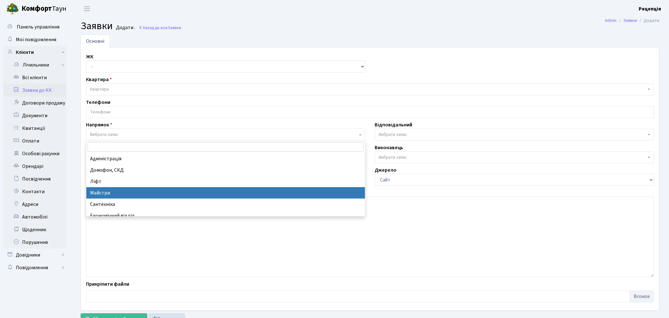
select select "1"
select select
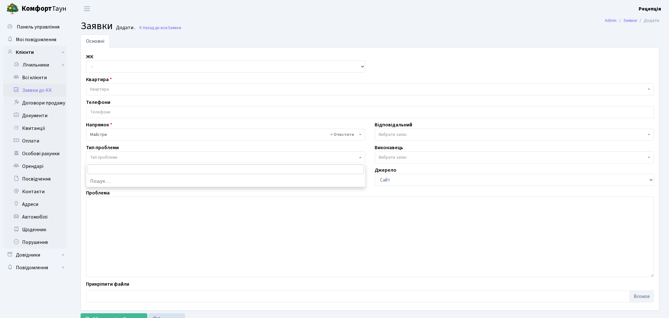
click at [107, 153] on span "Тип проблеми" at bounding box center [226, 157] width 280 height 12
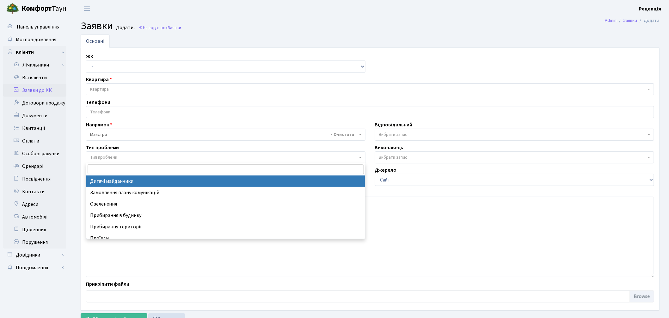
click at [102, 129] on span "× Майстри" at bounding box center [226, 134] width 280 height 12
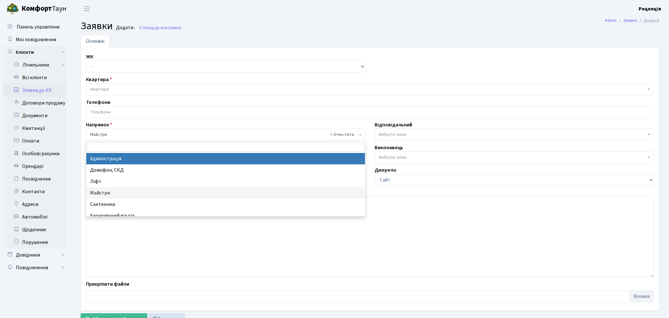
select select "5"
select select
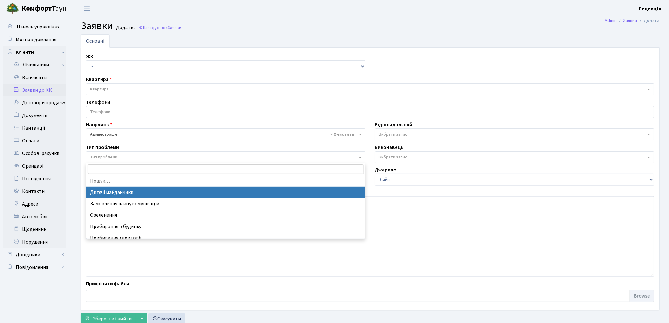
click at [105, 157] on span "Тип проблеми" at bounding box center [103, 157] width 27 height 6
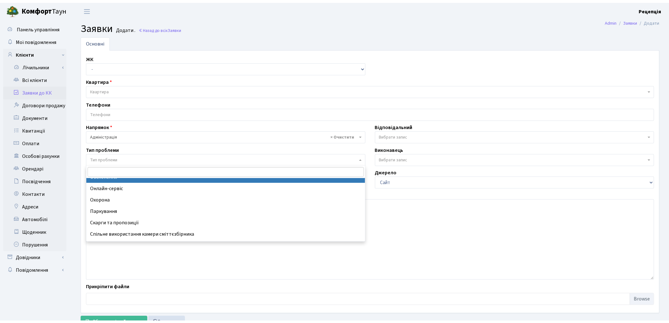
scroll to position [62, 0]
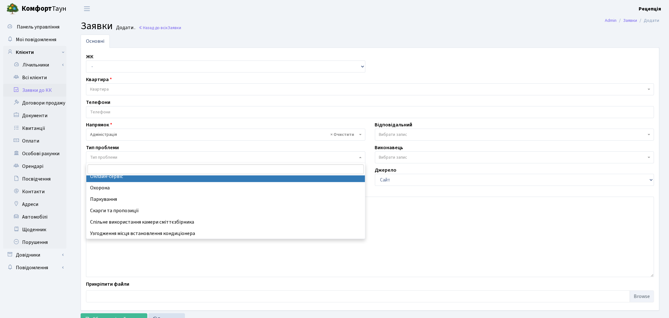
click at [30, 86] on link "Заявки до КК" at bounding box center [34, 90] width 63 height 13
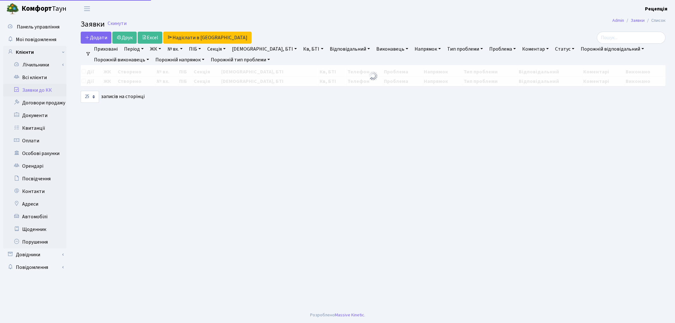
select select "25"
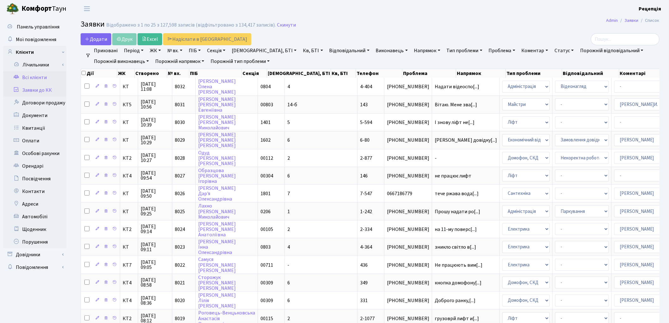
click at [34, 77] on link "Всі клієнти" at bounding box center [34, 77] width 63 height 13
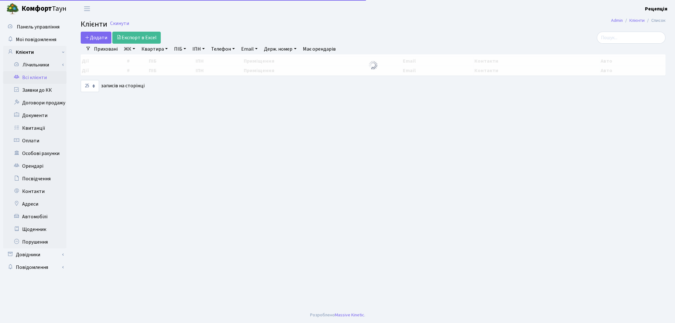
select select "25"
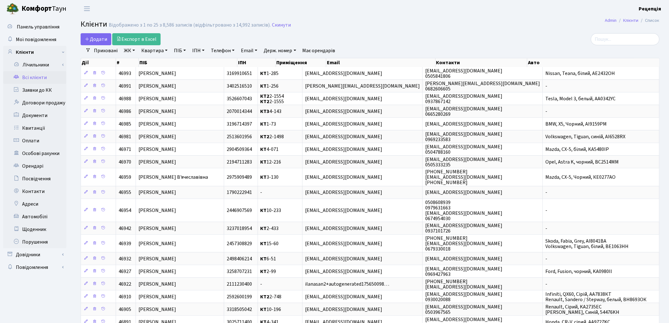
click at [133, 52] on link "ЖК" at bounding box center [129, 50] width 16 height 11
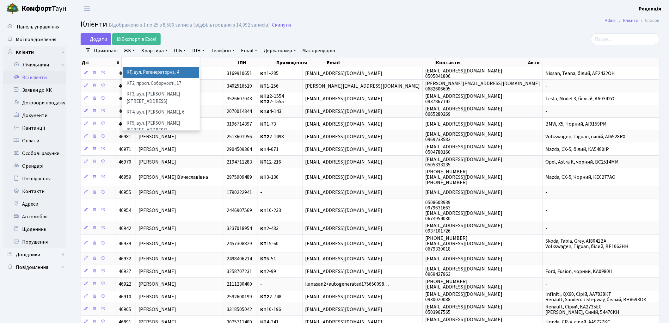
click at [135, 68] on li "КТ, вул. Регенераторна, 4" at bounding box center [161, 72] width 77 height 11
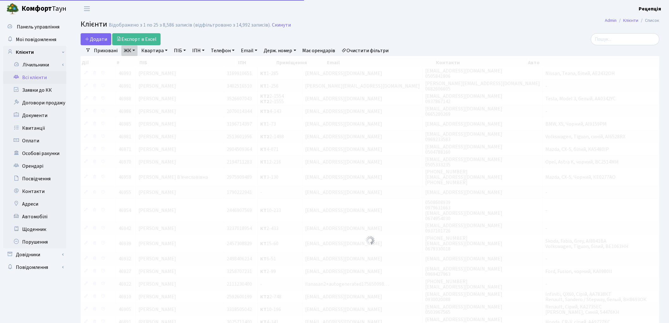
click at [155, 49] on link "Квартира" at bounding box center [154, 50] width 31 height 11
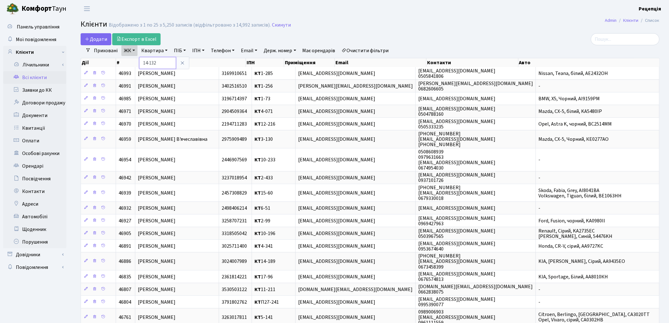
type input "14-132"
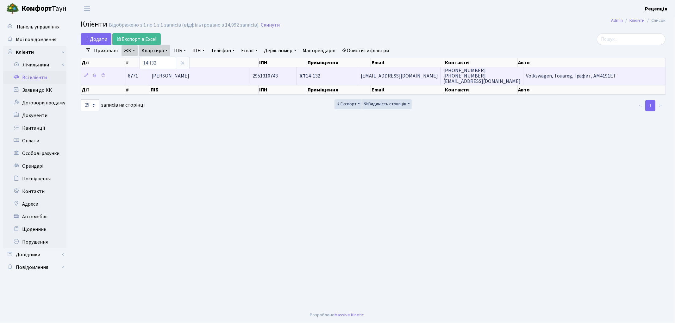
click at [278, 76] on span "2951310743" at bounding box center [264, 75] width 25 height 7
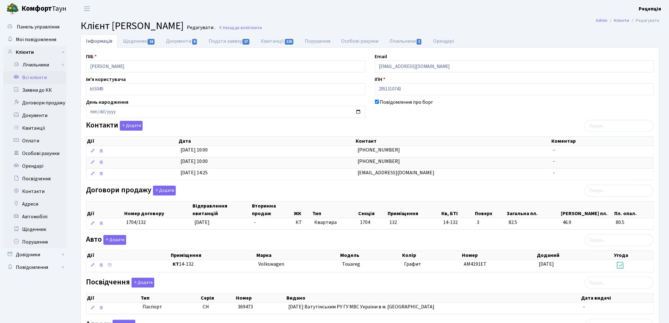
click at [33, 77] on link "Всі клієнти" at bounding box center [34, 77] width 63 height 13
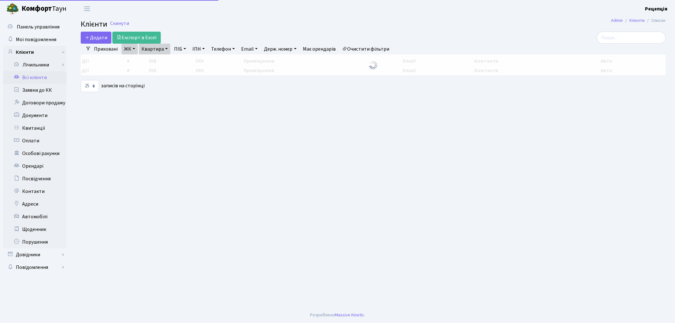
select select "25"
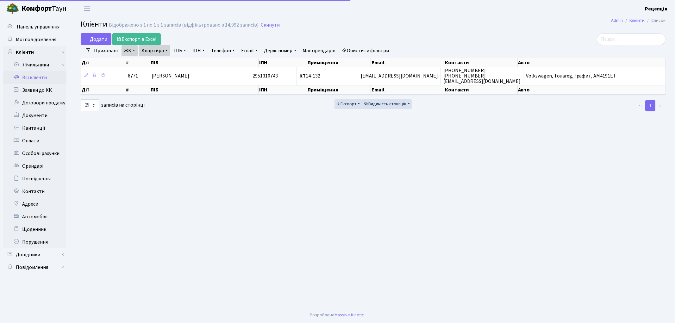
click at [382, 48] on link "Очистити фільтри" at bounding box center [365, 50] width 52 height 11
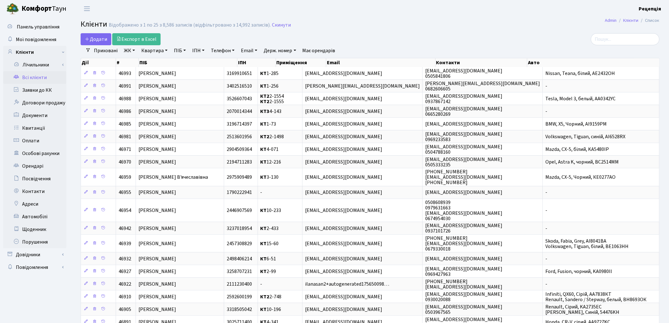
click at [133, 50] on link "ЖК" at bounding box center [129, 50] width 16 height 11
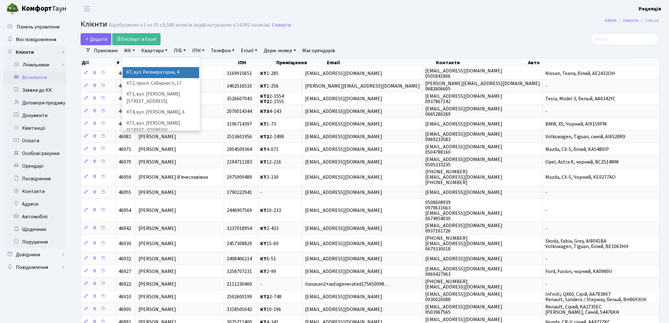
click at [145, 75] on li "КТ, вул. Регенераторна, 4" at bounding box center [161, 72] width 77 height 11
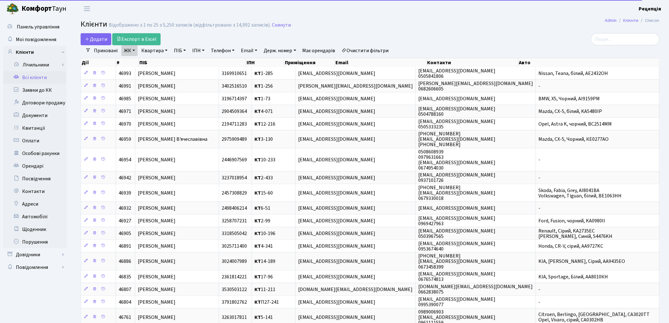
click at [154, 51] on link "Квартира" at bounding box center [154, 50] width 31 height 11
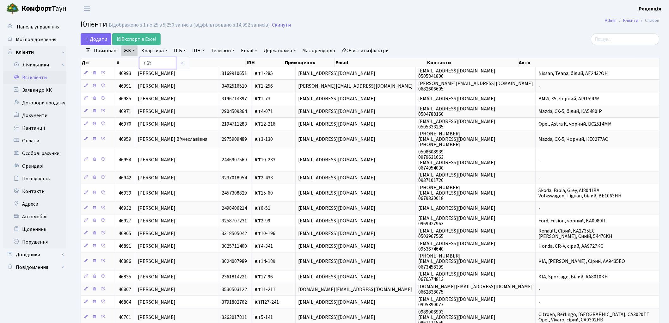
type input "7-25"
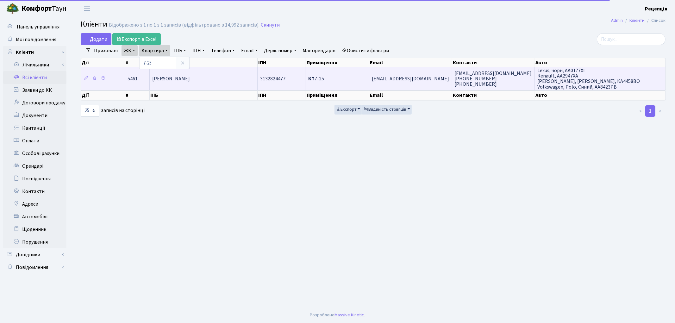
click at [190, 79] on span "Мухбілов Ельор Ділшодович" at bounding box center [171, 78] width 38 height 7
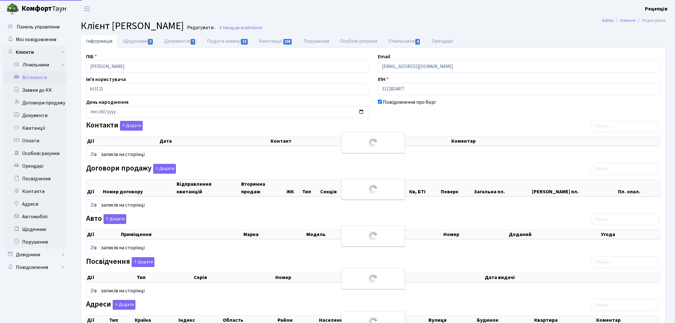
select select "25"
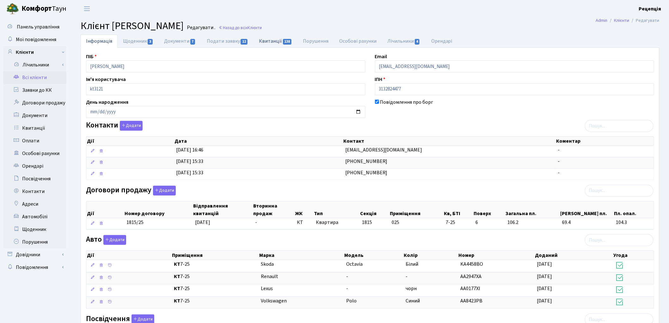
click at [280, 40] on link "Квитанції 138" at bounding box center [276, 40] width 44 height 13
select select "25"
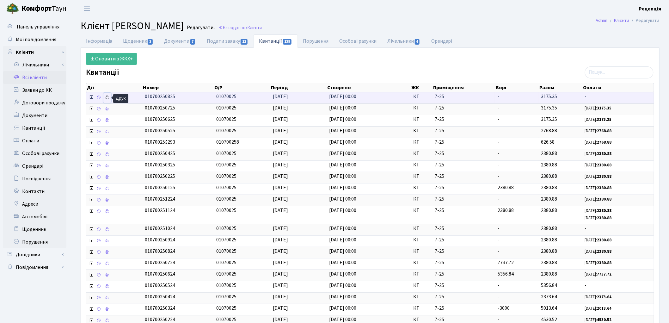
click at [109, 99] on icon at bounding box center [107, 97] width 4 height 4
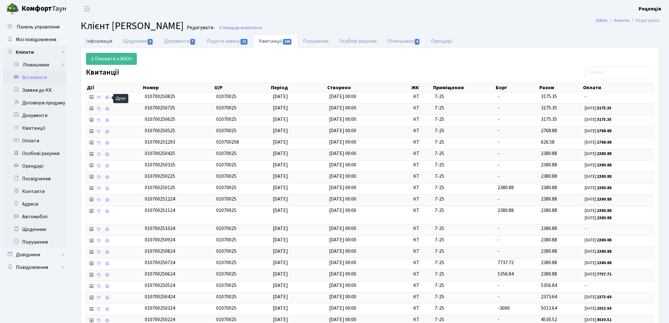
click at [102, 40] on link "Інформація" at bounding box center [99, 40] width 37 height 13
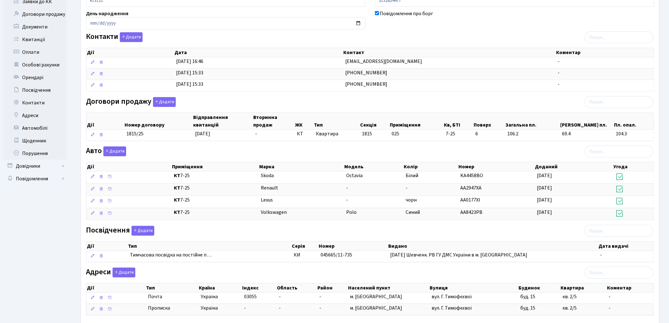
scroll to position [92, 0]
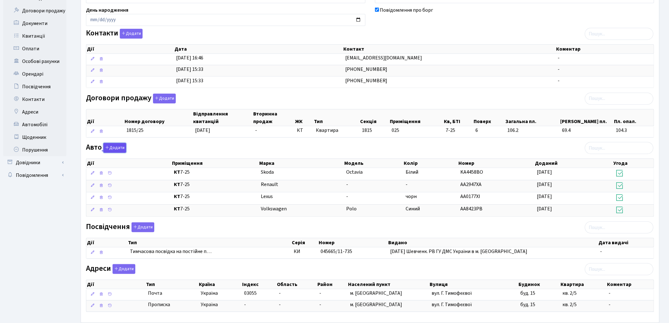
click at [120, 147] on button "Додати" at bounding box center [114, 148] width 23 height 10
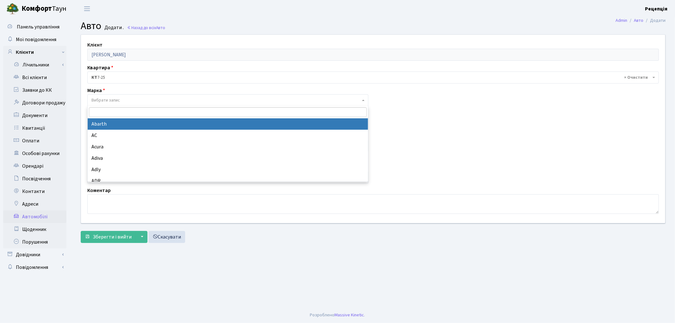
click at [99, 100] on span "Вибрати запис" at bounding box center [105, 100] width 28 height 6
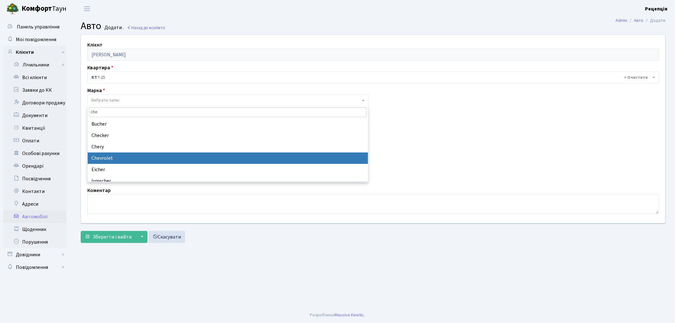
type input "che"
select select "30"
select select
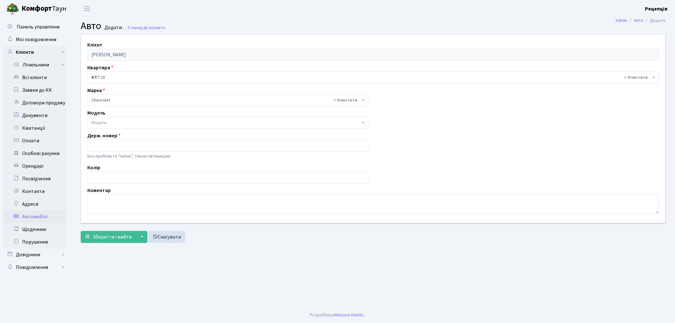
click at [101, 122] on span "Модель" at bounding box center [98, 123] width 15 height 6
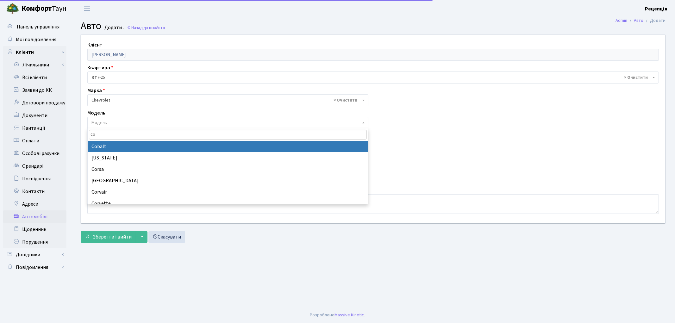
type input "co"
select select "337"
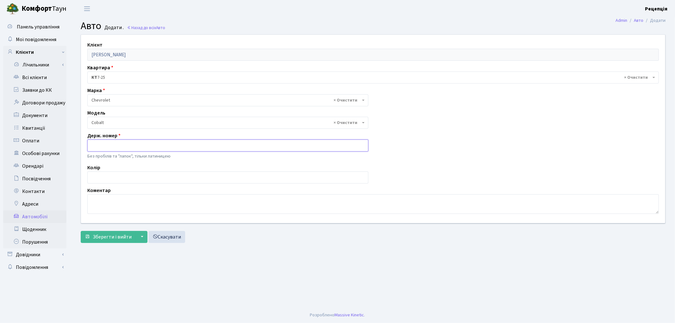
click at [104, 145] on input "text" at bounding box center [227, 145] width 281 height 12
type input "R"
type input "KA1747PC"
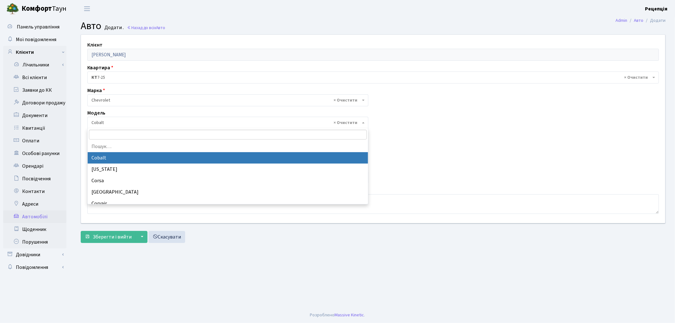
click at [116, 118] on span "× Cobalt" at bounding box center [227, 123] width 281 height 12
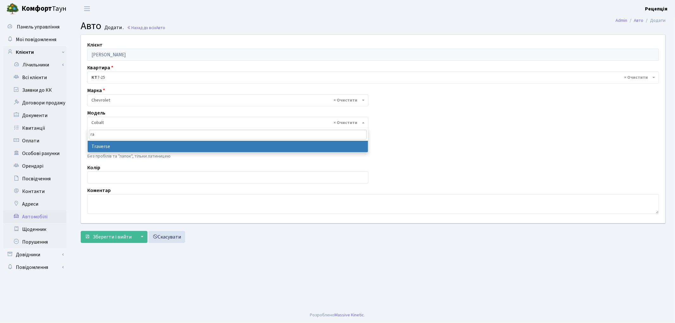
type input "r"
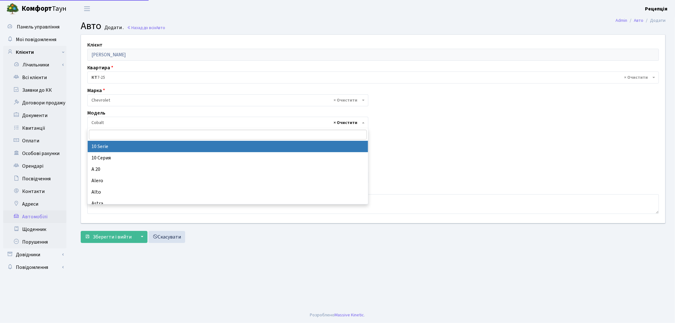
select select
click at [431, 142] on div "Клієнт [PERSON_NAME] Квартира - <b>КТ</b>&nbsp;&nbsp;&nbsp;&nbsp;7-25 × КТ 7-25…" at bounding box center [372, 129] width 593 height 188
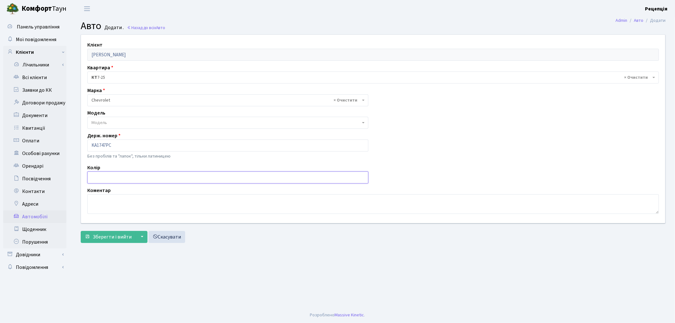
click at [138, 176] on input "text" at bounding box center [227, 177] width 281 height 12
type input "коричневий"
click at [108, 241] on button "Зберегти і вийти" at bounding box center [108, 237] width 55 height 12
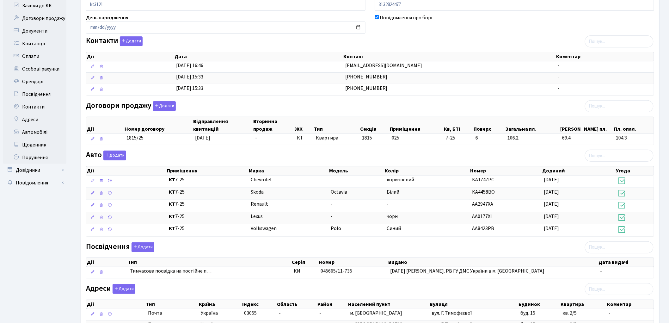
scroll to position [87, 0]
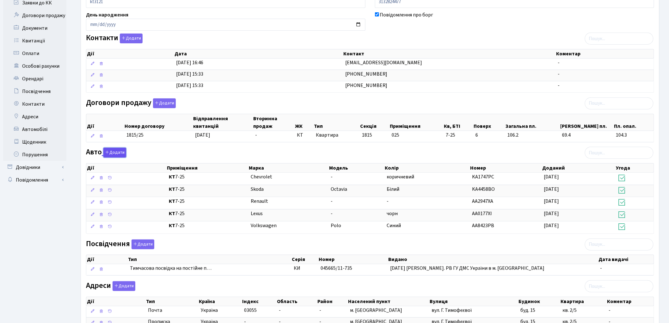
click at [111, 152] on button "Додати" at bounding box center [114, 153] width 23 height 10
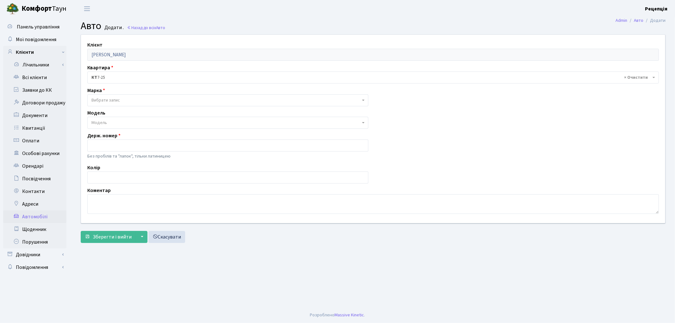
click at [99, 99] on span "Вибрати запис" at bounding box center [105, 100] width 28 height 6
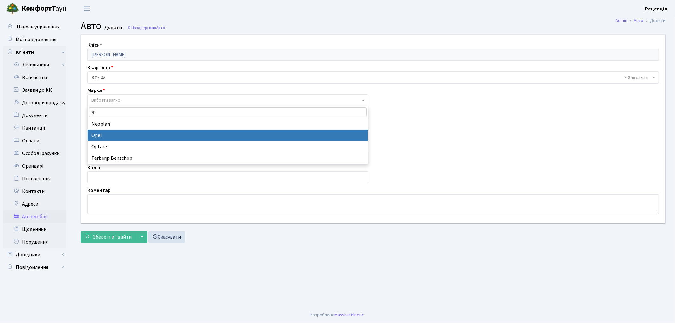
type input "op"
select select "99"
select select
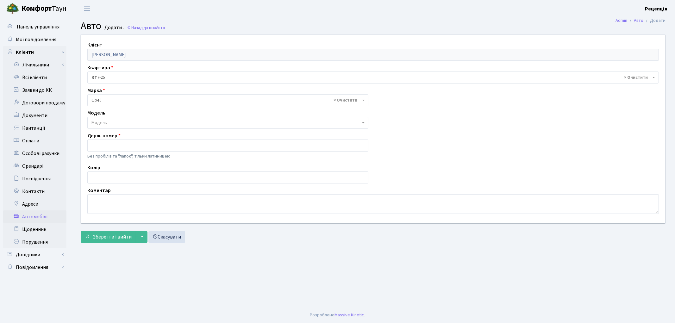
click at [98, 119] on span "Модель" at bounding box center [227, 123] width 281 height 12
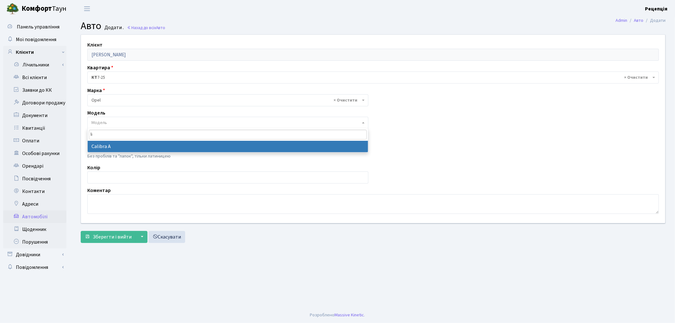
type input "l"
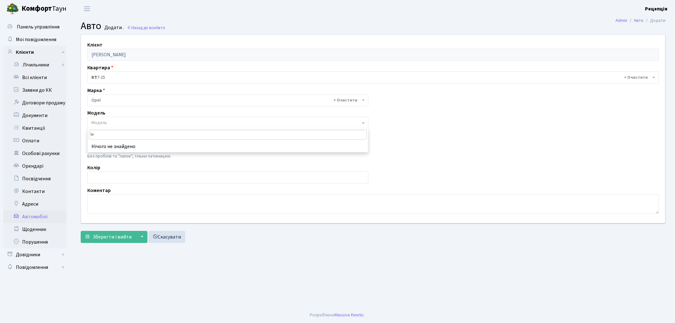
type input "l"
click at [108, 146] on input "text" at bounding box center [227, 145] width 281 height 12
type input "AI5518CT"
click at [90, 179] on input "text" at bounding box center [227, 177] width 281 height 12
type input "білий"
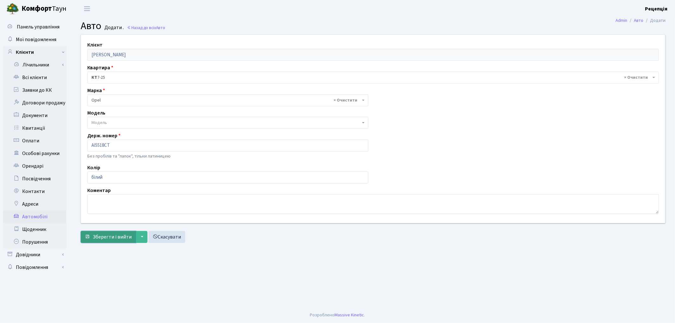
click at [96, 235] on span "Зберегти і вийти" at bounding box center [112, 236] width 39 height 7
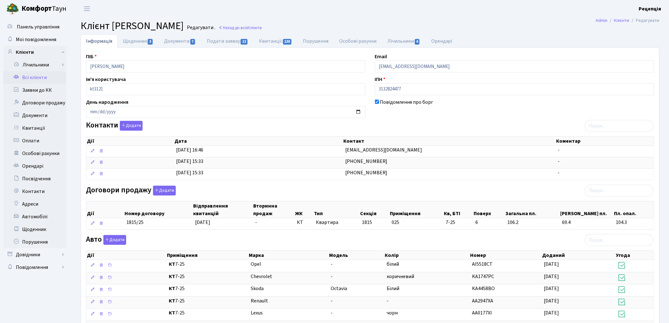
click at [45, 78] on link "Всі клієнти" at bounding box center [34, 77] width 63 height 13
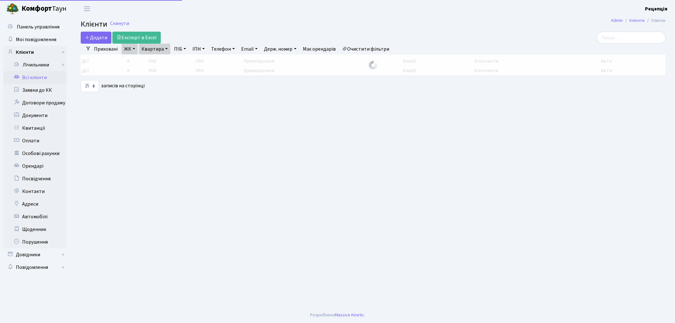
select select "25"
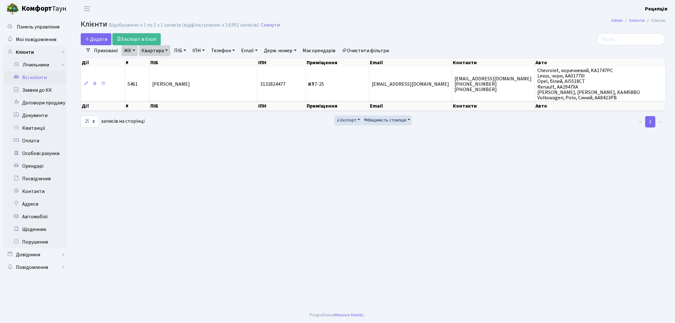
click at [379, 47] on link "Очистити фільтри" at bounding box center [365, 50] width 52 height 11
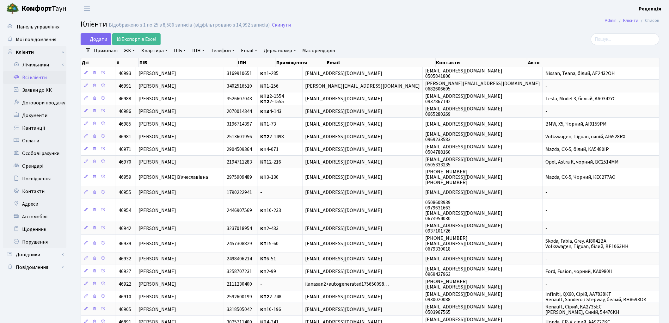
click at [162, 50] on link "Квартира" at bounding box center [154, 50] width 31 height 11
click at [181, 51] on link "ПІБ" at bounding box center [179, 50] width 17 height 11
type input "офіс кк"
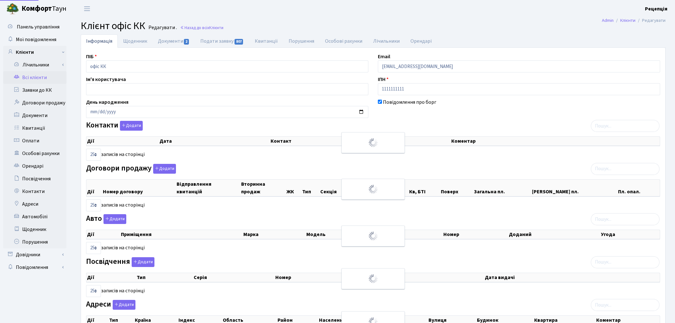
select select "25"
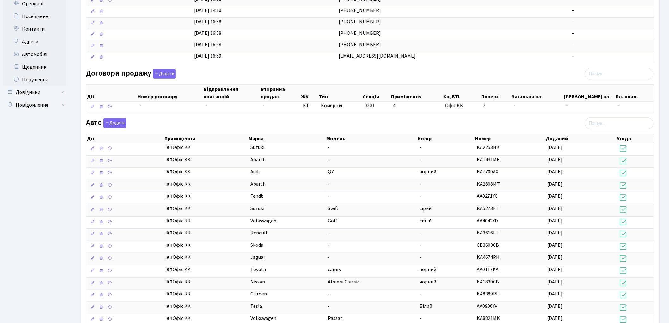
scroll to position [177, 0]
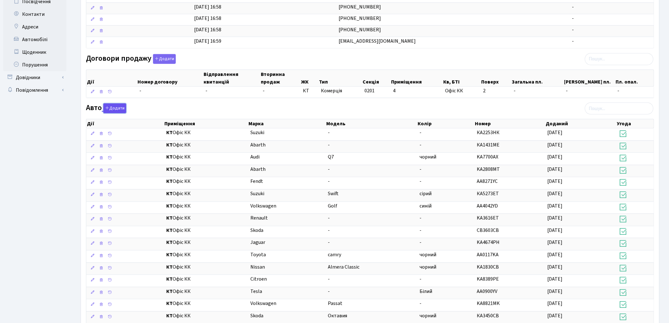
click at [108, 109] on icon "button" at bounding box center [107, 108] width 4 height 4
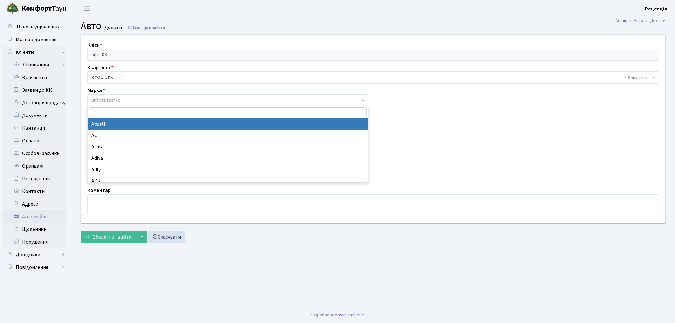
click at [106, 98] on span "Вибрати запис" at bounding box center [105, 100] width 28 height 6
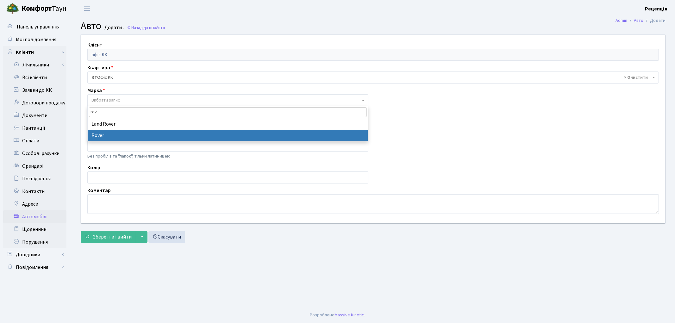
type input "rov"
select select "114"
select select
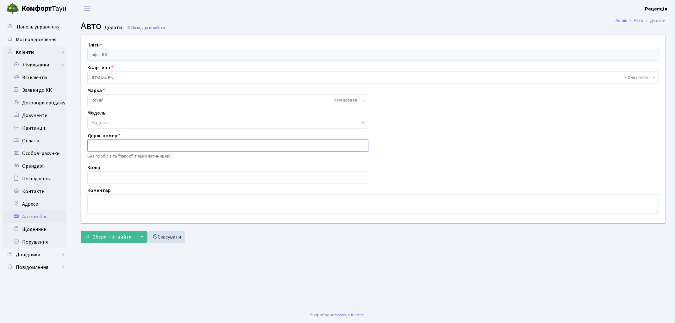
click at [109, 143] on input "text" at bounding box center [227, 145] width 281 height 12
type input "DI2431YA"
click at [108, 180] on input "text" at bounding box center [227, 177] width 281 height 12
type input "білий"
click at [99, 233] on span "Зберегти і вийти" at bounding box center [112, 236] width 39 height 7
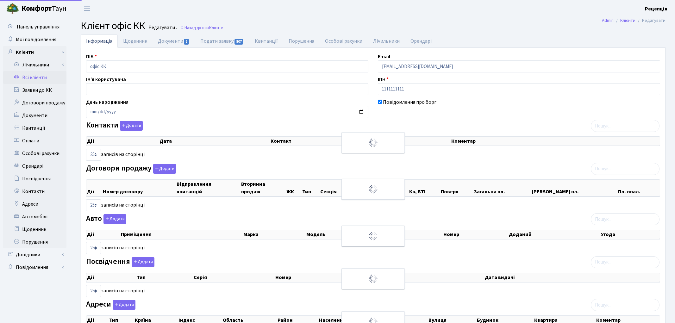
select select "25"
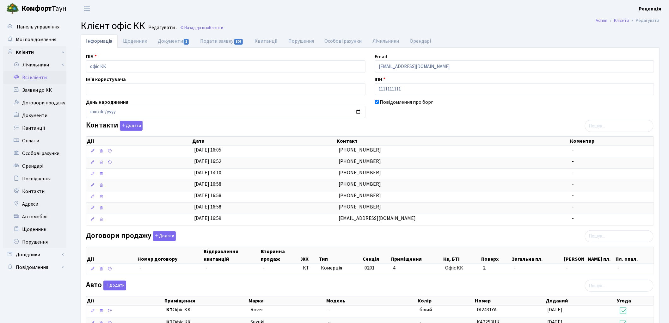
click at [38, 74] on link "Всі клієнти" at bounding box center [34, 77] width 63 height 13
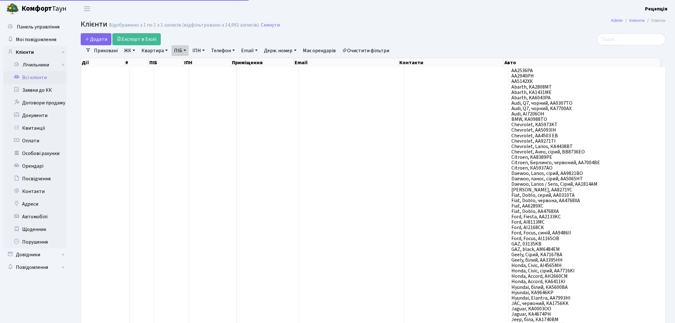
select select "25"
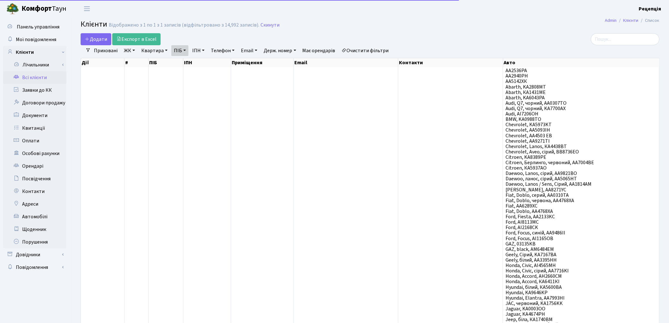
click at [367, 51] on link "Очистити фільтри" at bounding box center [365, 50] width 52 height 11
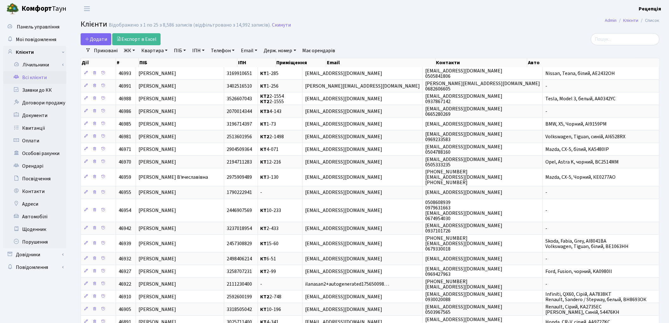
click at [130, 50] on link "ЖК" at bounding box center [129, 50] width 16 height 11
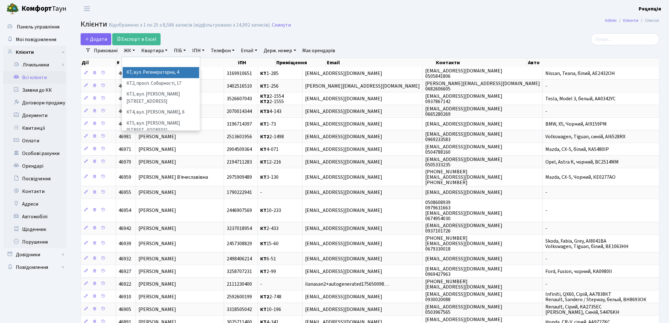
click at [145, 72] on li "КТ, вул. Регенераторна, 4" at bounding box center [161, 72] width 77 height 11
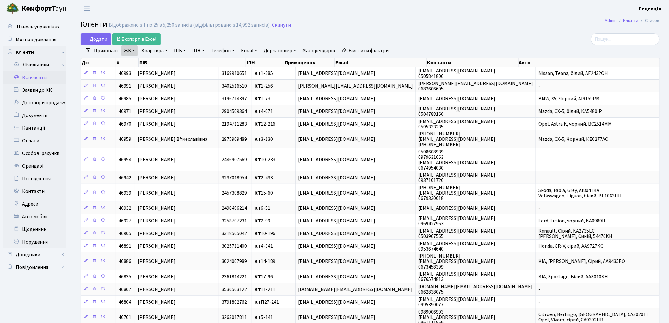
click at [158, 46] on link "Квартира" at bounding box center [154, 50] width 31 height 11
type input "12-162"
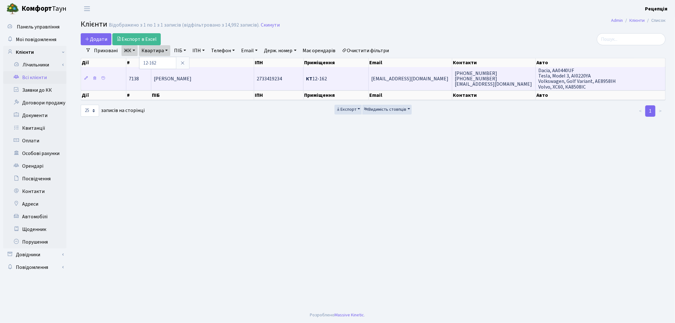
click at [196, 83] on td "Вікторов Сергій Петрович" at bounding box center [202, 78] width 102 height 23
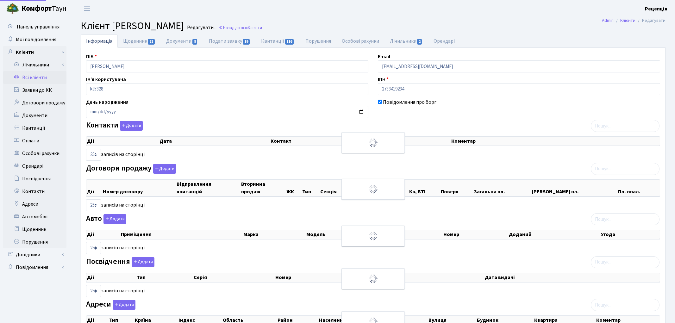
select select "25"
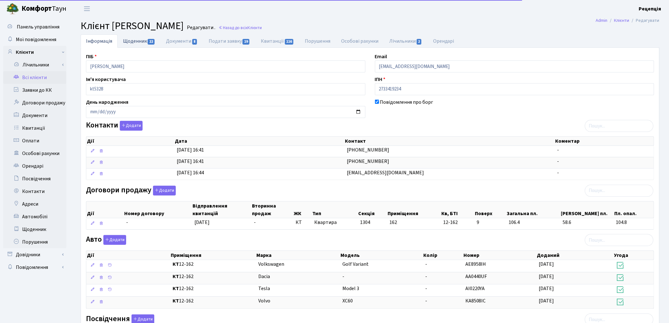
click at [127, 44] on link "Щоденник 22" at bounding box center [139, 40] width 43 height 13
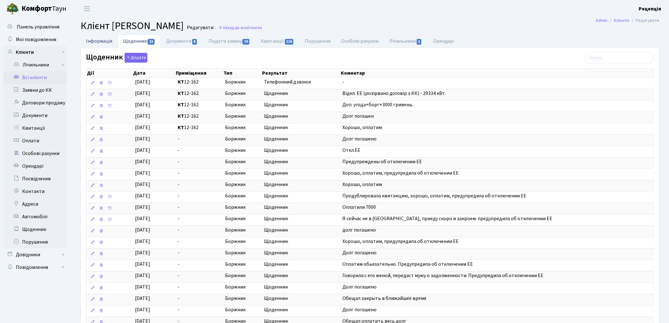
click at [108, 43] on link "Інформація" at bounding box center [99, 40] width 37 height 13
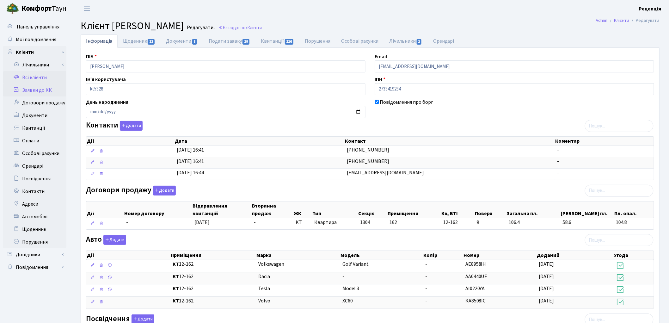
click at [39, 92] on link "Заявки до КК" at bounding box center [34, 90] width 63 height 13
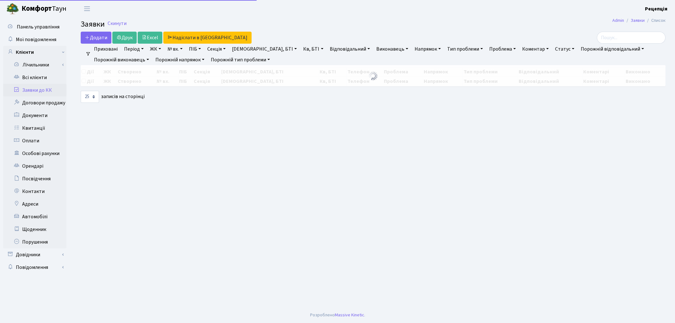
select select "25"
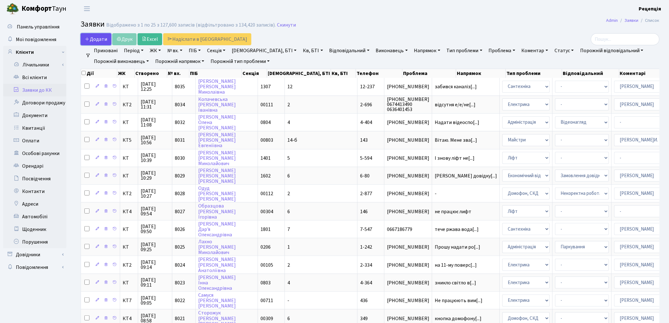
click at [104, 41] on span "Додати" at bounding box center [96, 39] width 22 height 7
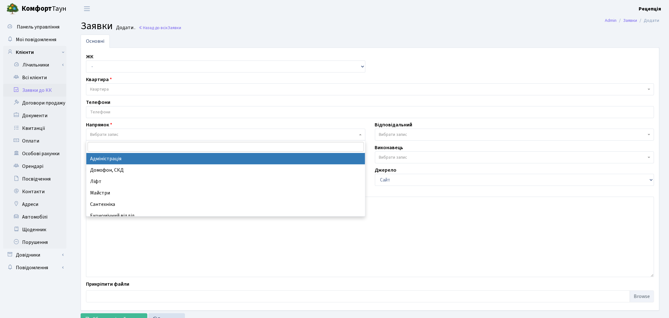
click at [115, 135] on span "Вибрати запис" at bounding box center [104, 134] width 28 height 6
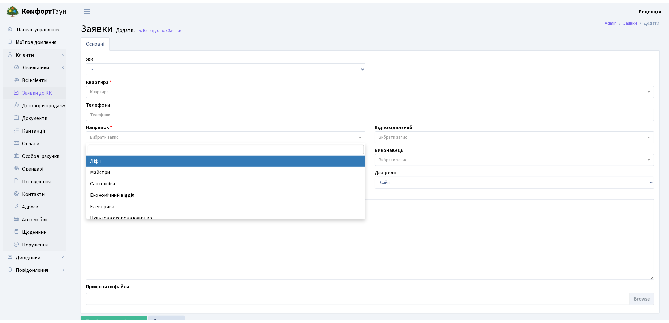
scroll to position [35, 0]
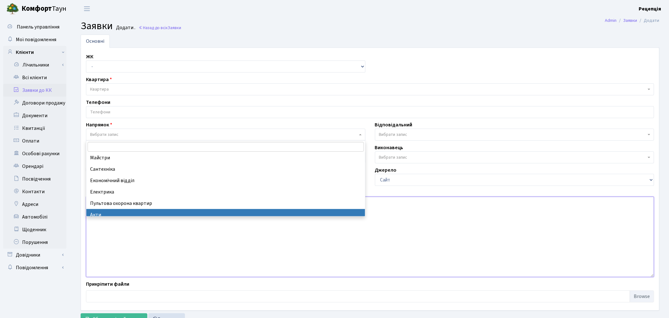
click at [116, 238] on textarea at bounding box center [370, 236] width 568 height 80
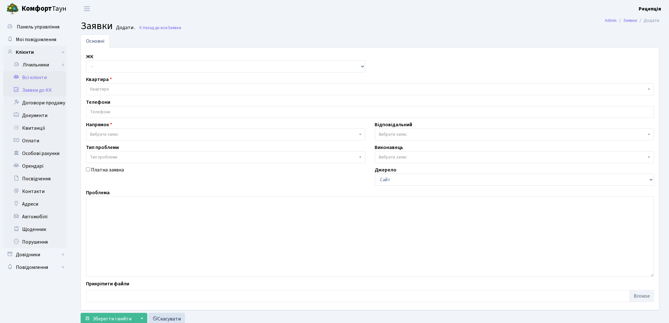
click at [46, 77] on link "Всі клієнти" at bounding box center [34, 77] width 63 height 13
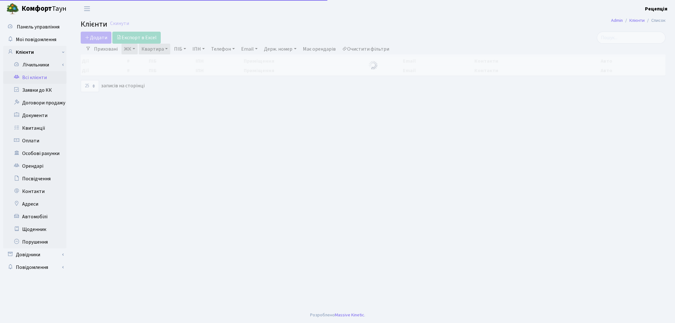
select select "25"
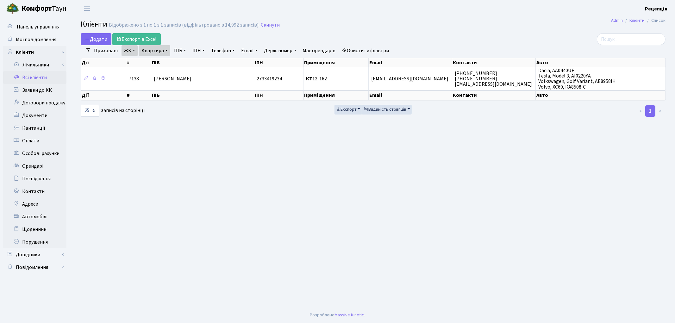
click at [368, 48] on link "Очистити фільтри" at bounding box center [365, 50] width 52 height 11
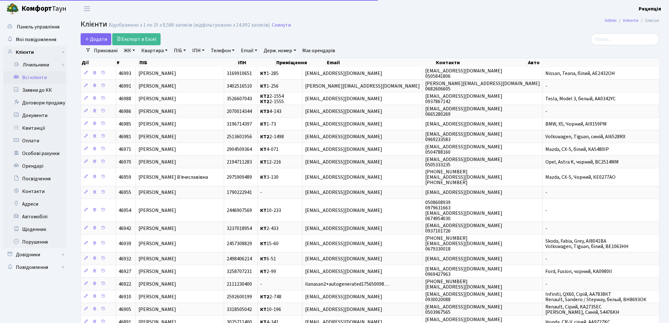
click at [398, 31] on main "Admin Клієнти Список Клієнти Відображено з 1 по 25 з 8,586 записів (відфільтров…" at bounding box center [370, 229] width 598 height 424
click at [414, 34] on div "Додати Експорт в Excel" at bounding box center [272, 39] width 383 height 12
click at [42, 89] on link "Заявки до КК" at bounding box center [34, 90] width 63 height 13
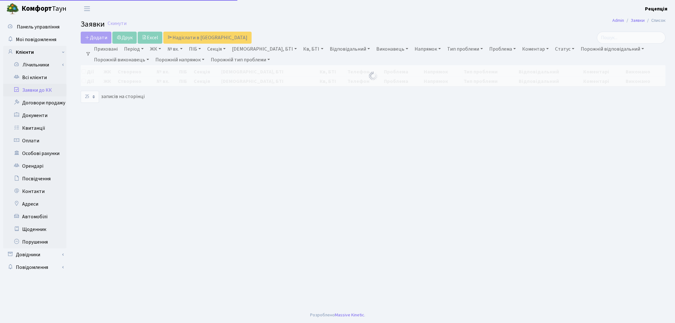
select select "25"
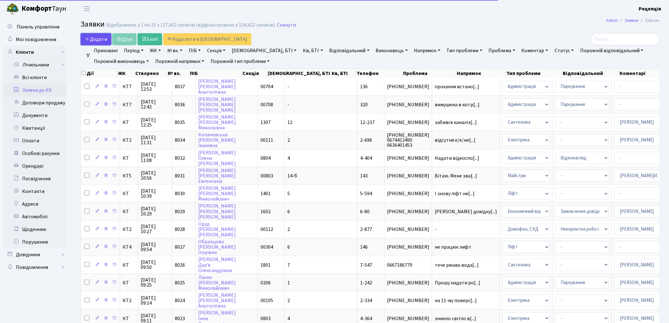
click at [99, 38] on span "Додати" at bounding box center [96, 39] width 22 height 7
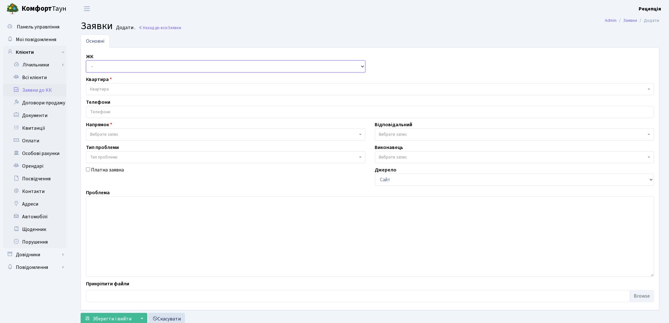
click at [106, 68] on select "- КТ, вул. Регенераторна, 4 КТ2, просп. [STREET_ADDRESS] [STREET_ADDRESS] [PERS…" at bounding box center [226, 66] width 280 height 12
select select "295"
click at [86, 60] on select "- КТ, вул. Регенераторна, 4 КТ2, просп. [STREET_ADDRESS] [STREET_ADDRESS] [PERS…" at bounding box center [226, 66] width 280 height 12
select select
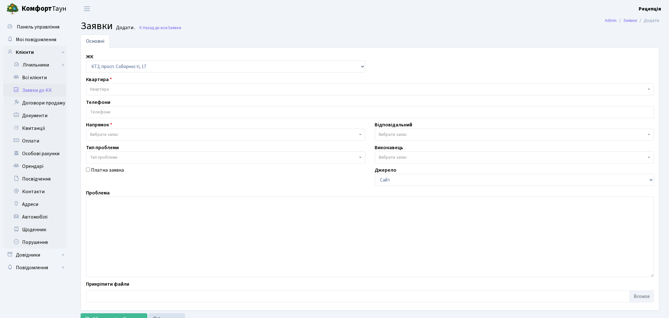
click at [110, 85] on span "Квартира" at bounding box center [370, 89] width 568 height 12
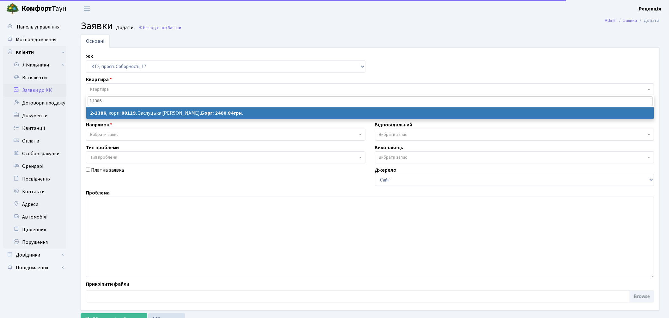
type input "2-1386"
select select
select select "13001"
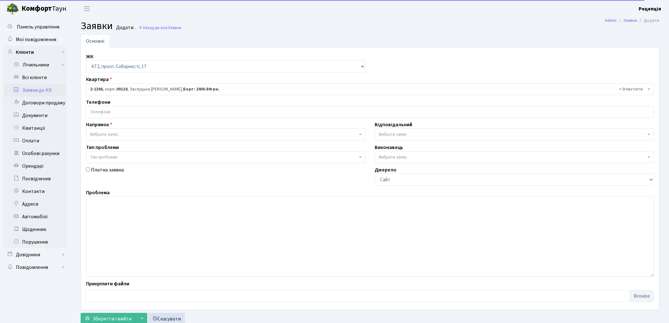
click at [120, 109] on input "search" at bounding box center [370, 111] width 568 height 11
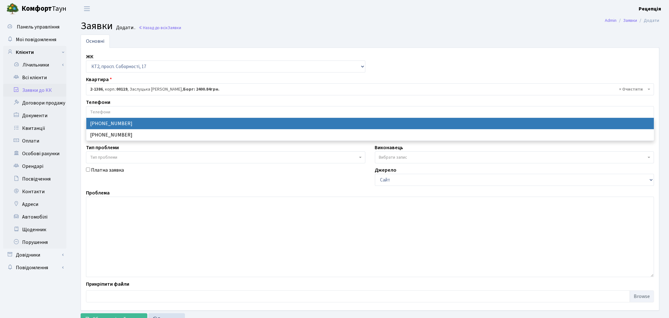
select select "28357"
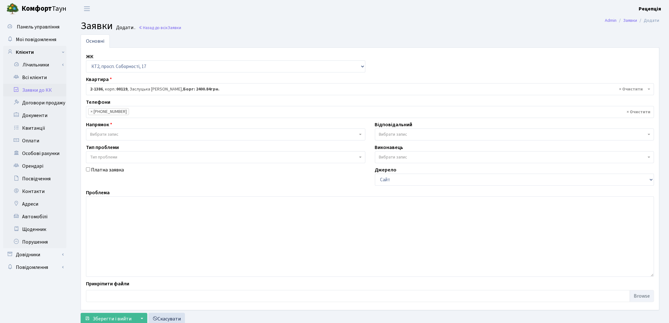
click at [115, 129] on span "Вибрати запис" at bounding box center [226, 134] width 280 height 12
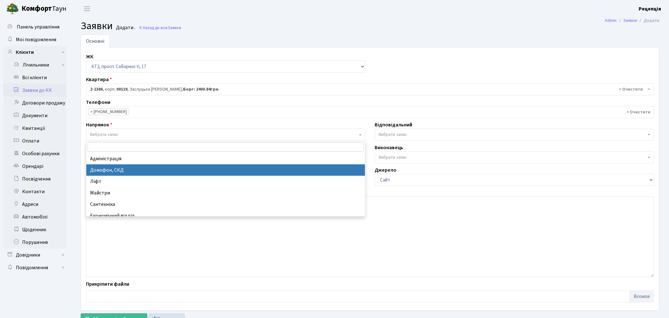
select select "4"
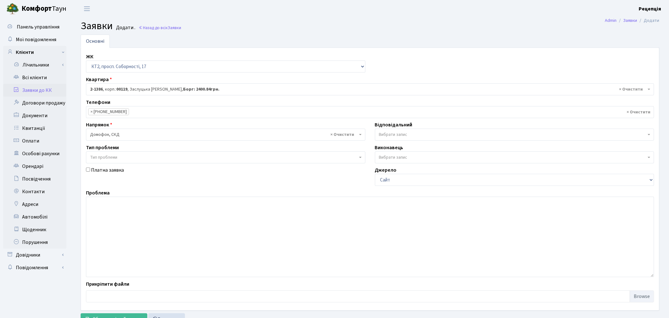
click at [107, 155] on span "Тип проблеми" at bounding box center [103, 157] width 27 height 6
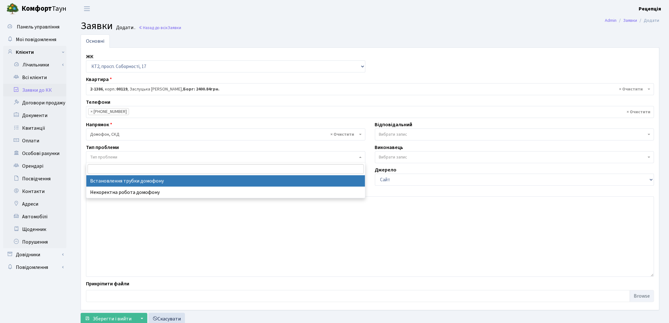
select select "5"
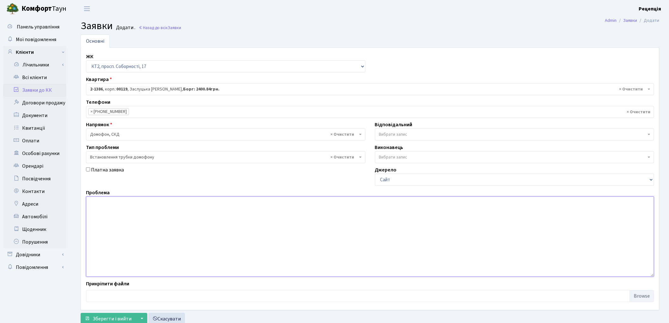
click at [119, 212] on textarea at bounding box center [370, 236] width 568 height 80
type textarea "П"
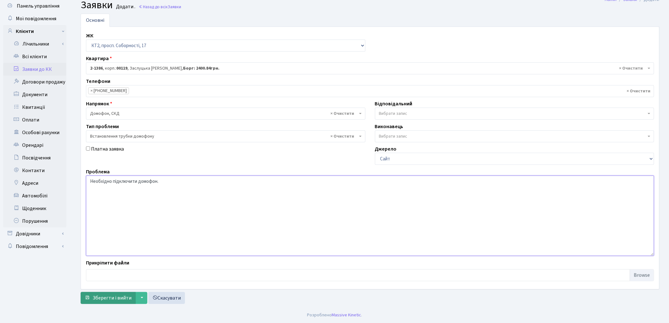
type textarea "Необхідно підключити домофон."
click at [105, 297] on span "Зберегти і вийти" at bounding box center [112, 297] width 39 height 7
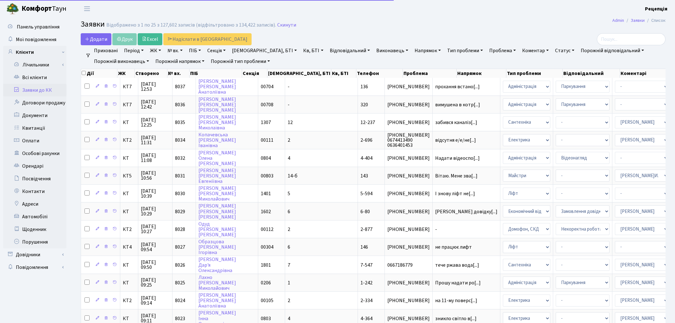
select select "25"
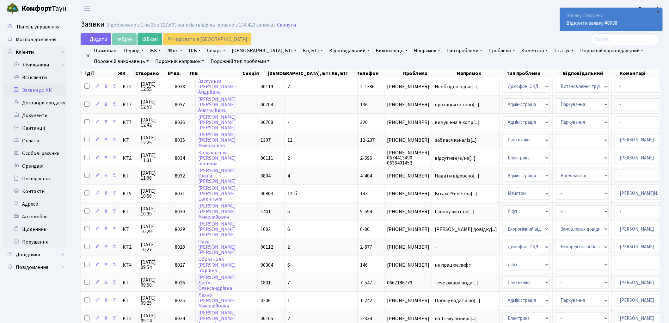
click at [399, 62] on ul "Приховані Період [DATE] - [DATE] ЖК КТ, вул. Регенераторна, 4 КТ2, просп. Собор…" at bounding box center [373, 56] width 564 height 22
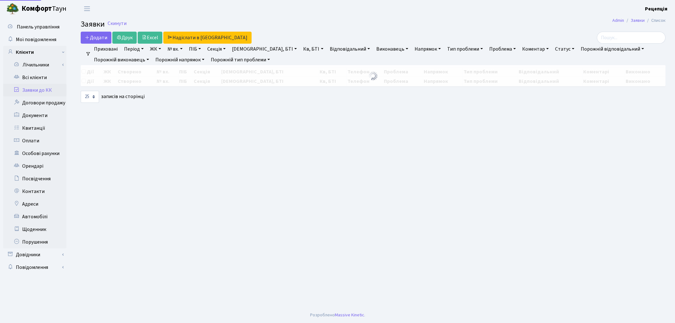
select select "25"
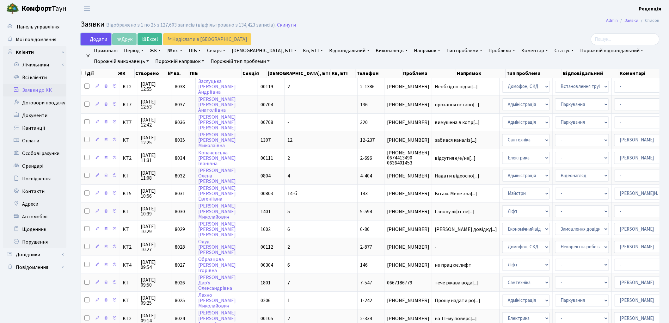
click at [93, 43] on link "Додати" at bounding box center [96, 39] width 31 height 12
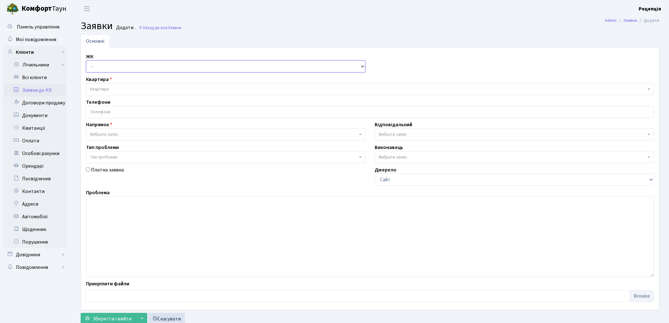
click at [97, 61] on select "- КТ, вул. Регенераторна, 4 КТ2, просп. [STREET_ADDRESS] [STREET_ADDRESS] [PERS…" at bounding box center [226, 66] width 280 height 12
select select "271"
click at [86, 60] on select "- КТ, вул. Регенераторна, 4 КТ2, просп. [STREET_ADDRESS] [STREET_ADDRESS] [PERS…" at bounding box center [226, 66] width 280 height 12
select select
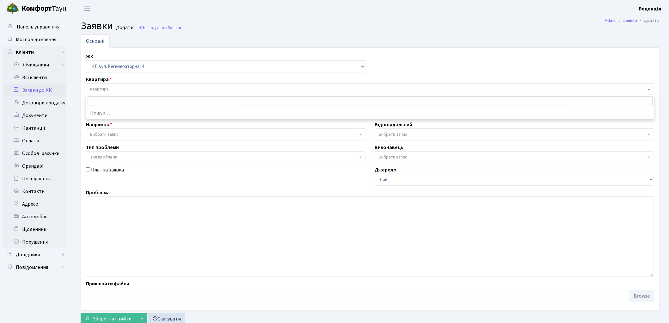
click at [106, 84] on span "Квартира" at bounding box center [370, 89] width 568 height 12
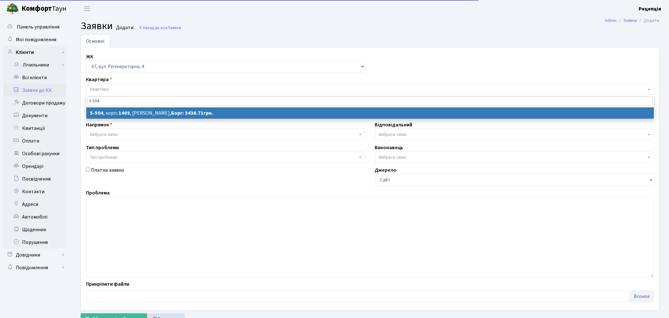
type input "5-504"
select select
select select "2032"
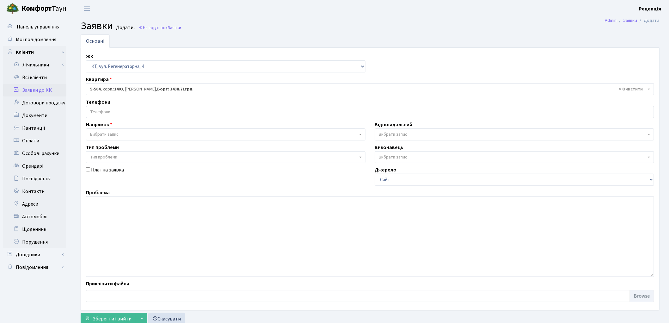
click at [115, 111] on input "search" at bounding box center [370, 111] width 568 height 11
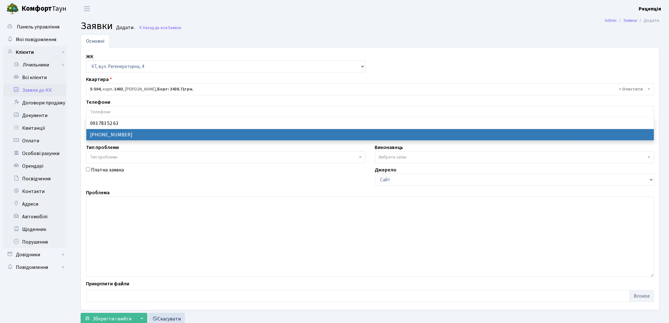
select select "28254"
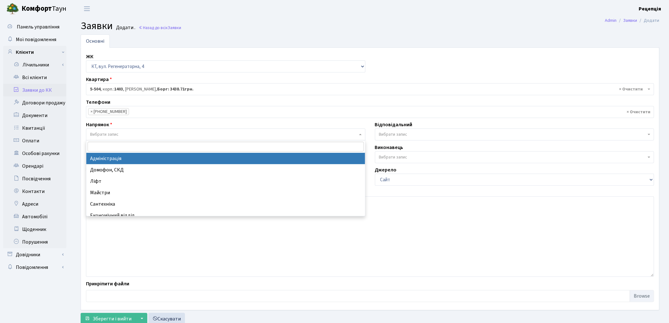
click at [111, 132] on span "Вибрати запис" at bounding box center [104, 134] width 28 height 6
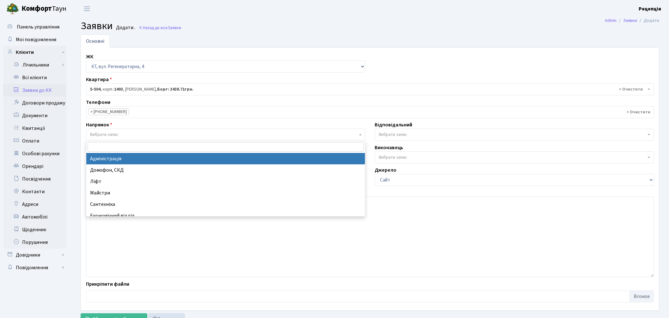
select select "5"
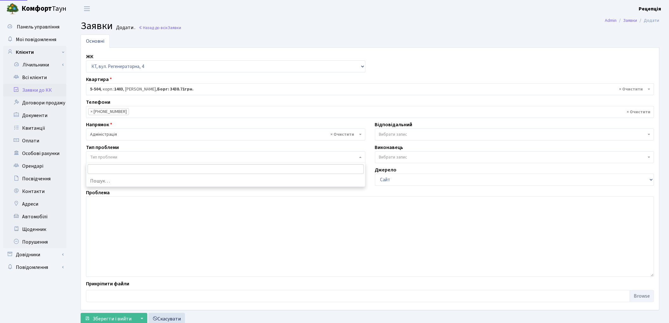
click at [113, 156] on span "Тип проблеми" at bounding box center [103, 157] width 27 height 6
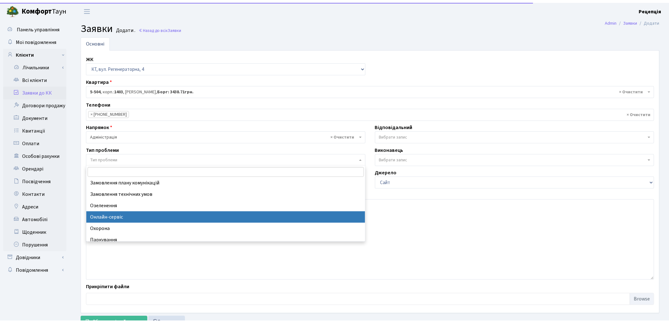
scroll to position [62, 0]
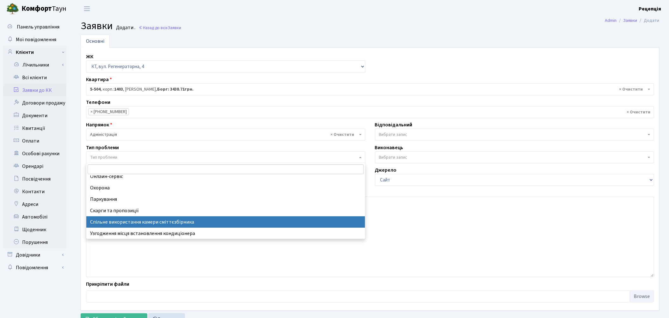
select select "34"
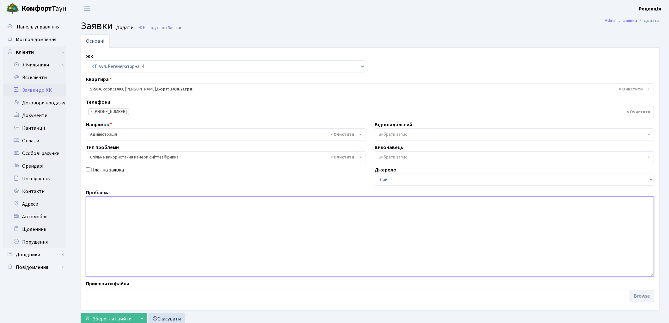
click at [123, 208] on textarea at bounding box center [370, 236] width 568 height 80
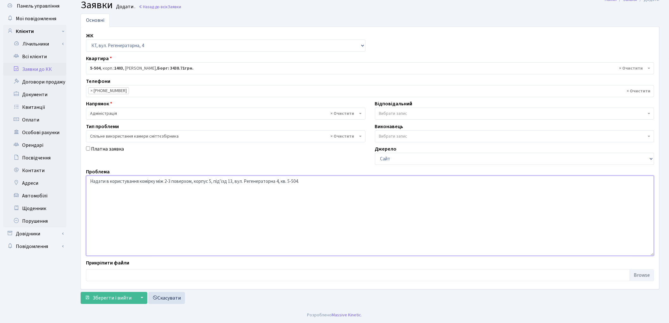
click at [110, 181] on textarea "Надати в користування комірку між 2-3 поверхом, корпус 5, під'їзд 13, вул. Реге…" at bounding box center [370, 216] width 568 height 80
click at [140, 181] on textarea "Надати в користування комірку між 2-3 поверхом, корпус 5, під'їзд 13, вул. Реге…" at bounding box center [370, 216] width 568 height 80
type textarea "Надати в користування міжповерхову комірку між 2-3 поверхом, корпус 5, під'їзд …"
click at [114, 299] on span "Зберегти і вийти" at bounding box center [112, 297] width 39 height 7
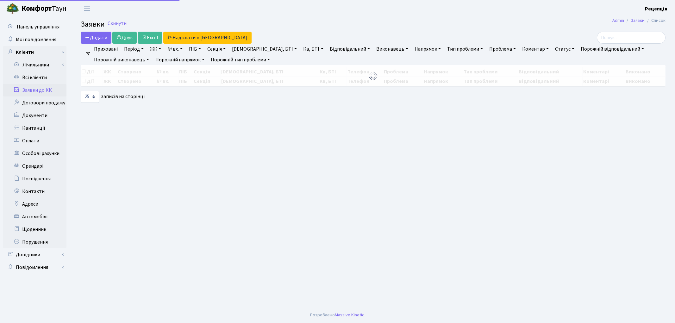
select select "25"
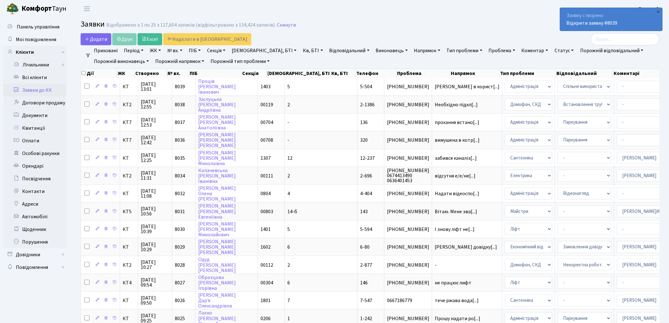
click at [36, 88] on link "Заявки до КК" at bounding box center [34, 90] width 63 height 13
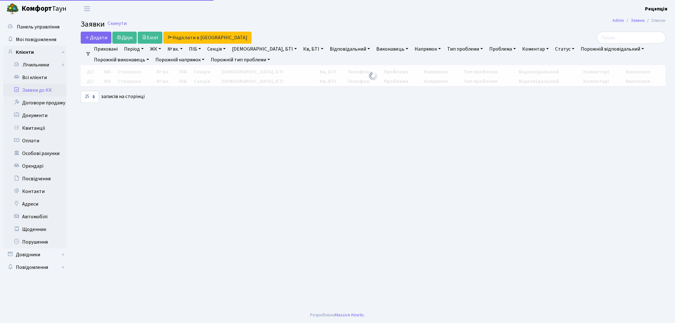
select select "25"
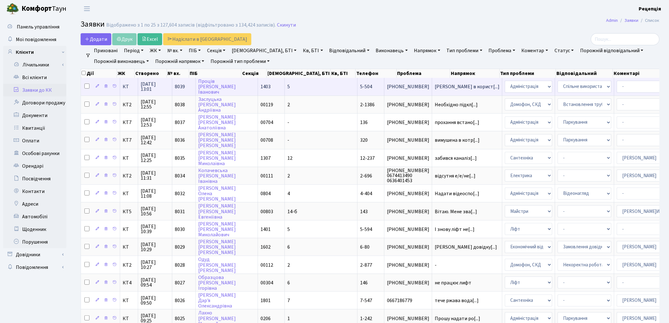
click at [234, 81] on td "Проців Богдан Іванович" at bounding box center [227, 86] width 62 height 17
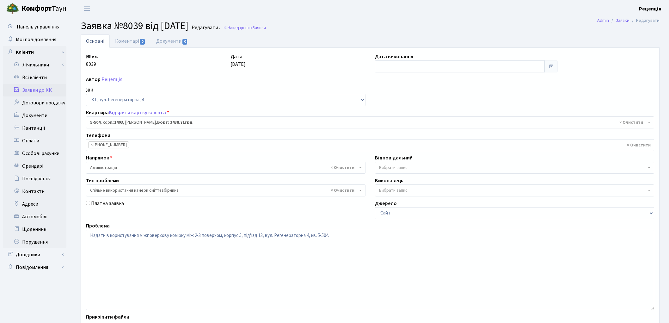
select select "2032"
select select "34"
click at [168, 40] on link "Документи 0" at bounding box center [172, 40] width 42 height 13
select select "25"
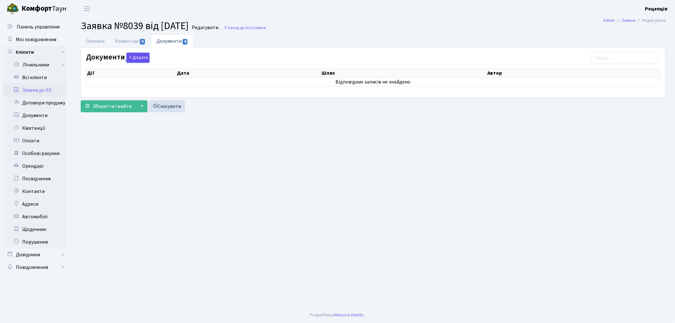
click at [134, 62] on button "Додати" at bounding box center [138, 58] width 23 height 10
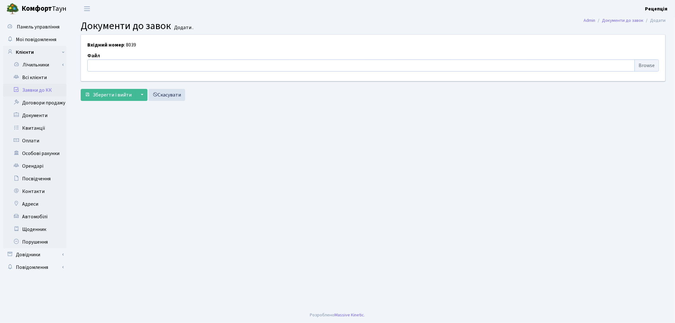
click at [641, 65] on input "file" at bounding box center [372, 65] width 571 height 12
type input "C:\fakepath\сканирование0658.pdf"
click at [98, 92] on span "Зберегти і вийти" at bounding box center [112, 94] width 39 height 7
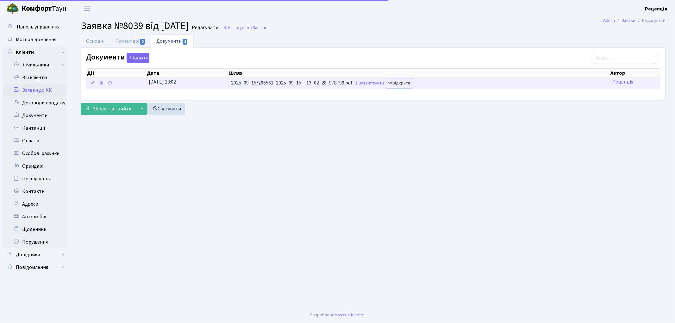
click at [402, 84] on link "Відкрити" at bounding box center [398, 83] width 25 height 10
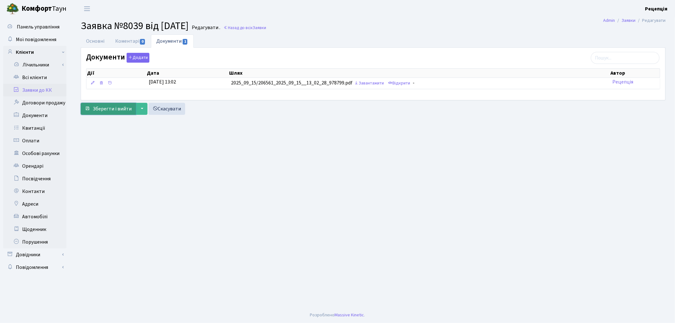
click at [104, 109] on span "Зберегти і вийти" at bounding box center [112, 108] width 39 height 7
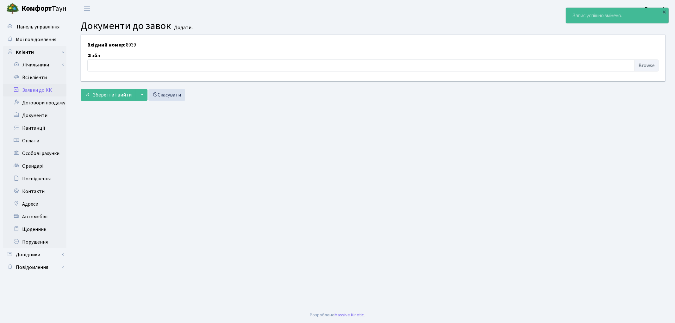
click at [37, 90] on link "Заявки до КК" at bounding box center [34, 90] width 63 height 13
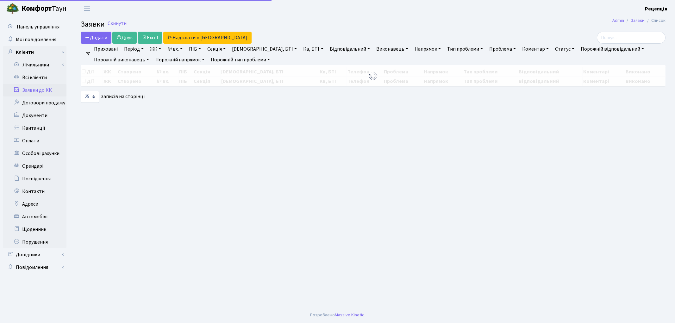
select select "25"
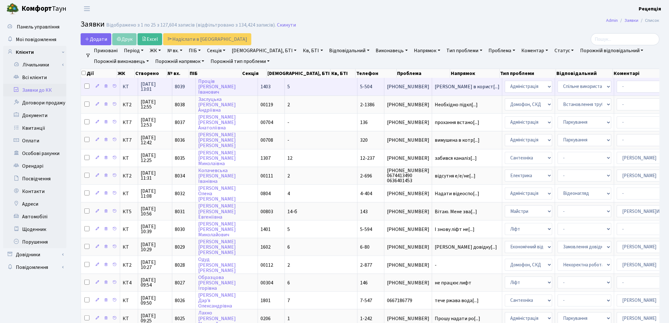
click at [279, 90] on td "1403" at bounding box center [271, 86] width 27 height 17
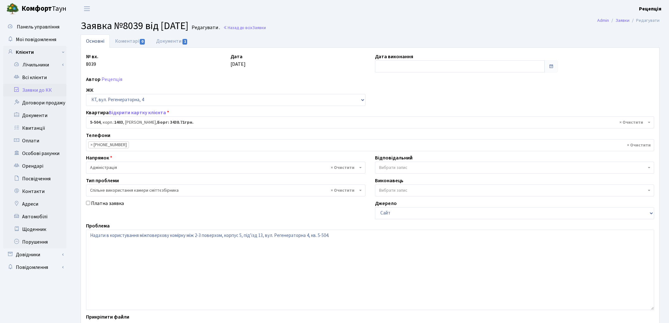
select select "2032"
select select "34"
click at [178, 40] on link "Документи 1" at bounding box center [172, 40] width 42 height 13
select select "25"
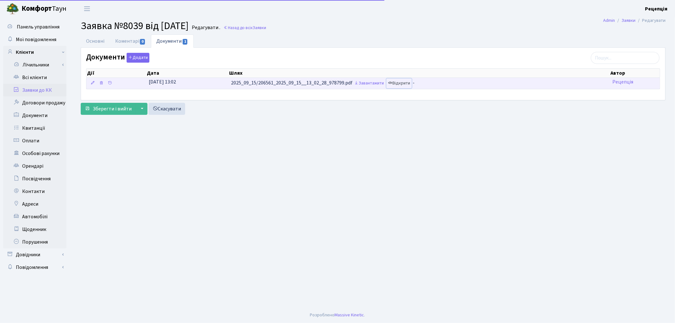
click at [411, 84] on link "Відкрити" at bounding box center [398, 83] width 25 height 10
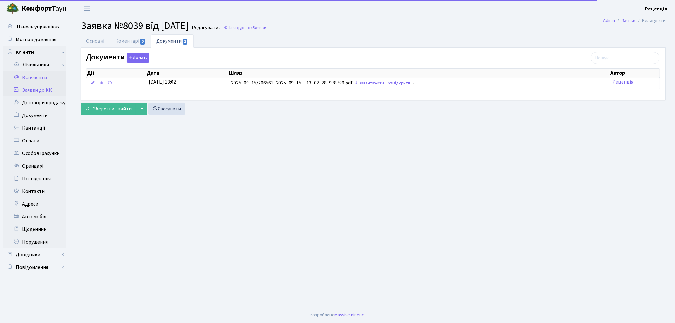
click at [29, 75] on link "Всі клієнти" at bounding box center [34, 77] width 63 height 13
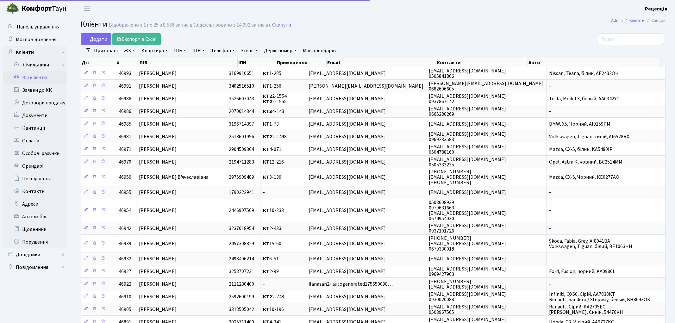
select select
select select "25"
click at [134, 54] on link "ЖК" at bounding box center [129, 50] width 16 height 11
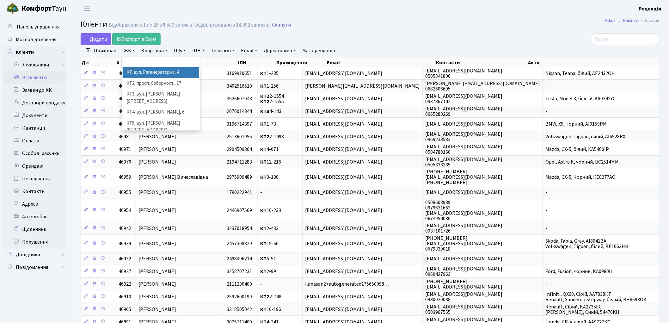
click at [141, 73] on li "КТ, вул. Регенераторна, 4" at bounding box center [161, 72] width 77 height 11
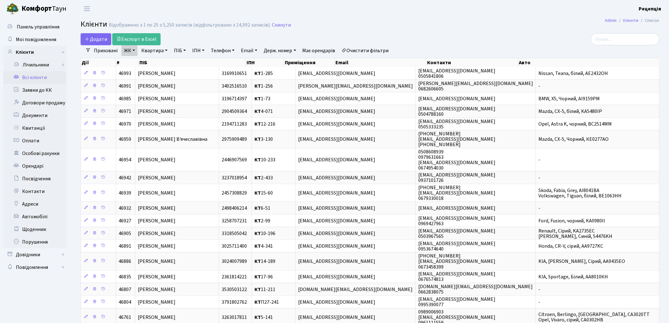
click at [161, 51] on link "Квартира" at bounding box center [154, 50] width 31 height 11
type input "14-132"
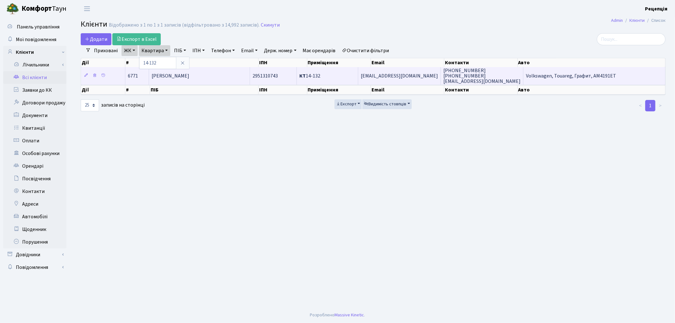
click at [189, 77] on span "[PERSON_NAME]" at bounding box center [171, 75] width 38 height 7
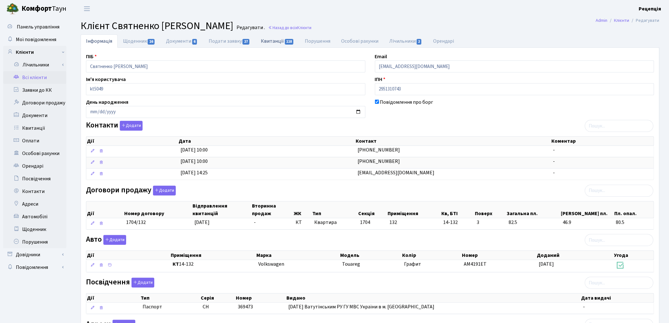
click at [273, 41] on link "Квитанції 118" at bounding box center [278, 40] width 44 height 13
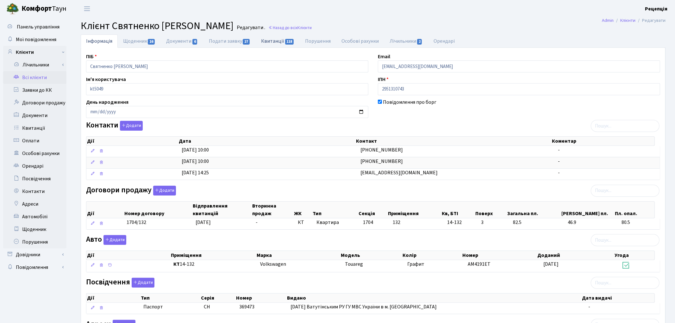
select select "25"
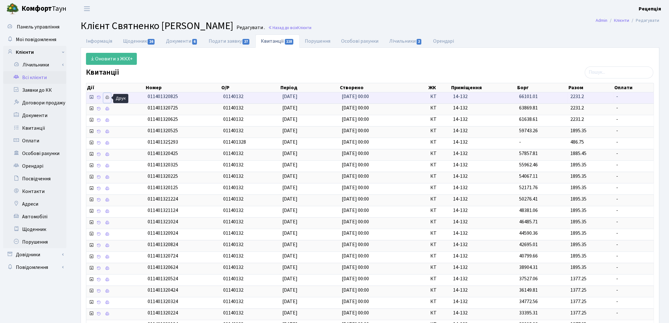
click at [108, 99] on icon at bounding box center [107, 97] width 4 height 4
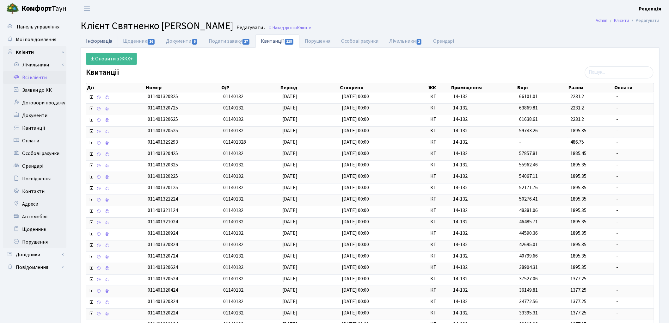
click at [97, 38] on link "Інформація" at bounding box center [99, 40] width 37 height 13
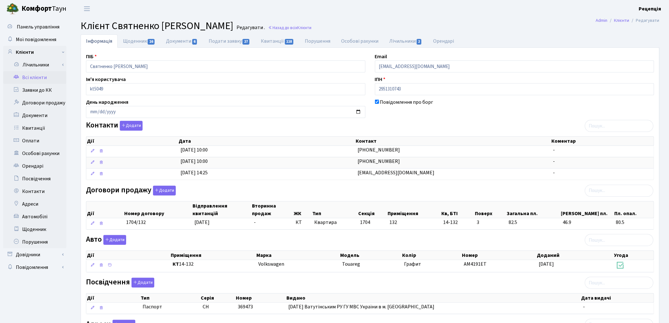
click at [48, 77] on link "Всі клієнти" at bounding box center [34, 77] width 63 height 13
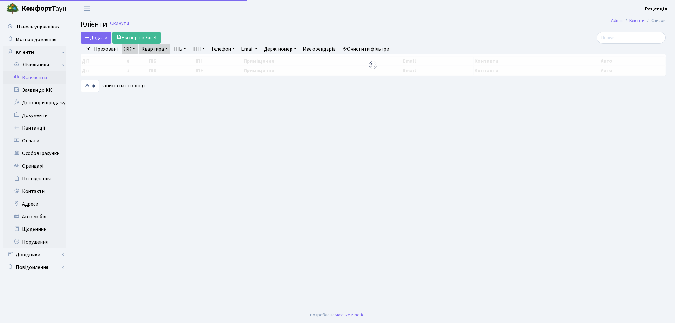
select select "25"
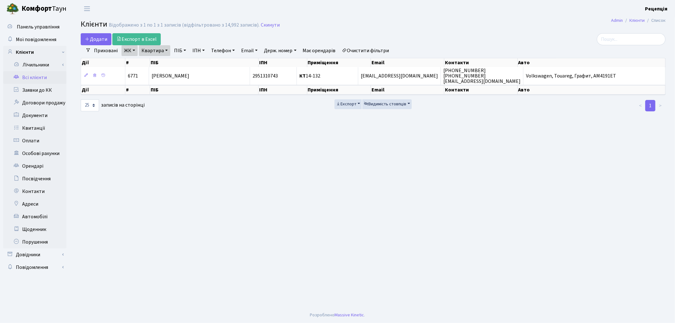
click at [373, 49] on link "Очистити фільтри" at bounding box center [365, 50] width 52 height 11
